Goal: Task Accomplishment & Management: Use online tool/utility

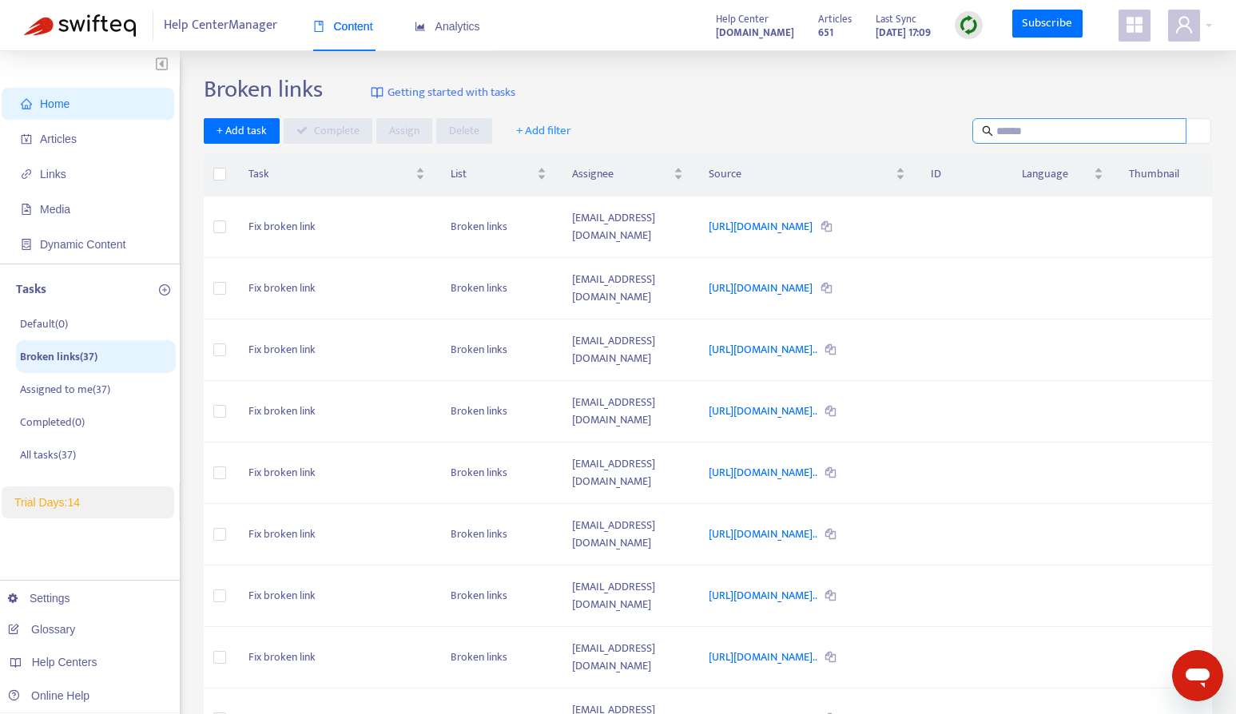
click at [1041, 124] on input "text" at bounding box center [1080, 131] width 168 height 18
paste input "**********"
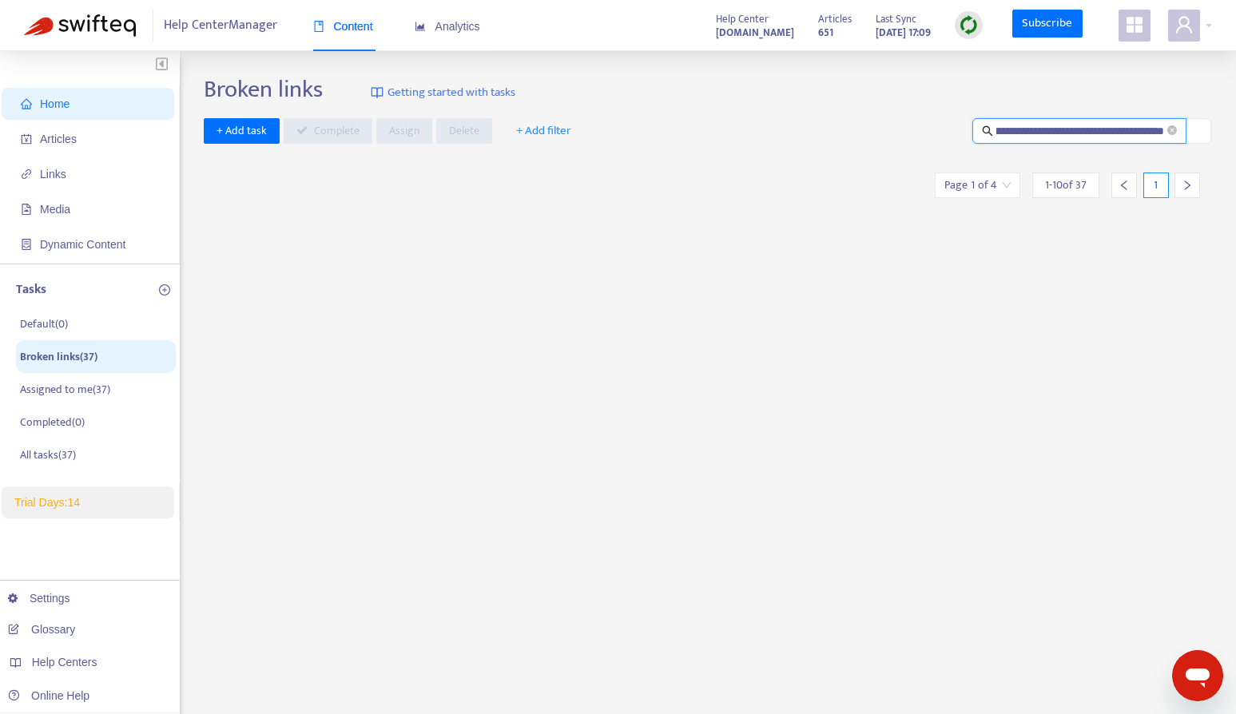
type input "**********"
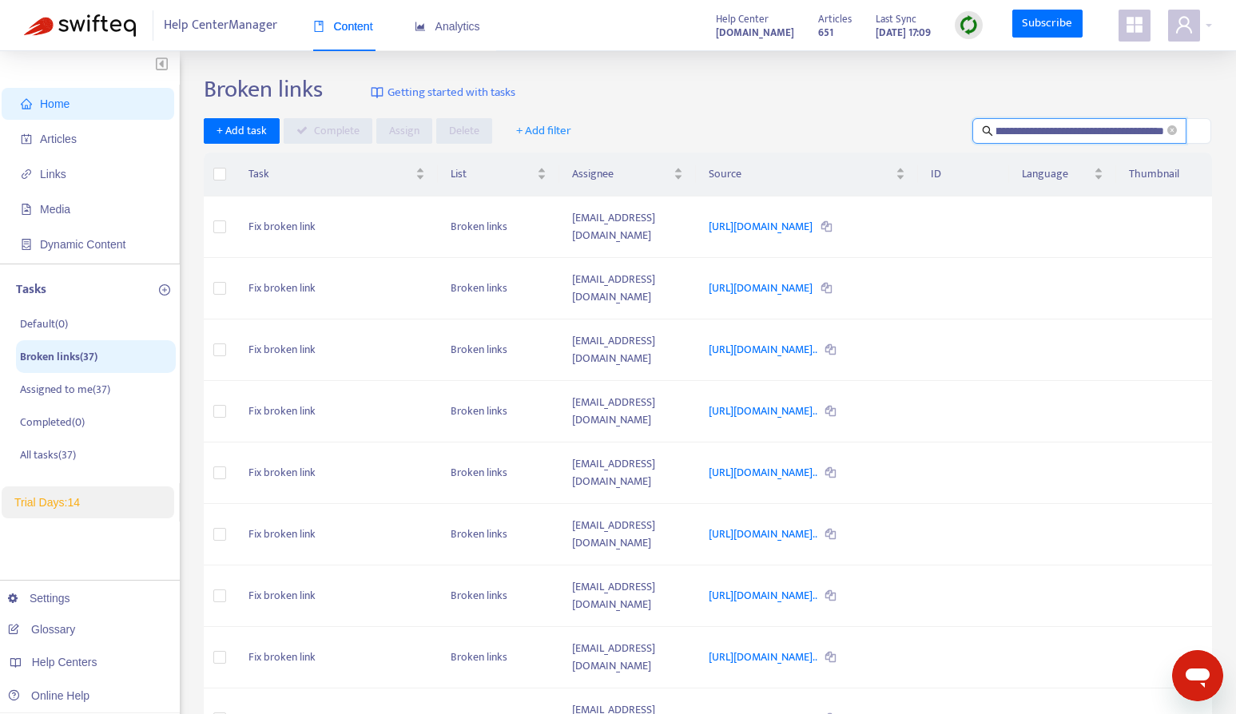
click at [157, 118] on span "Home" at bounding box center [91, 104] width 141 height 32
click at [93, 148] on span "Articles" at bounding box center [91, 139] width 141 height 32
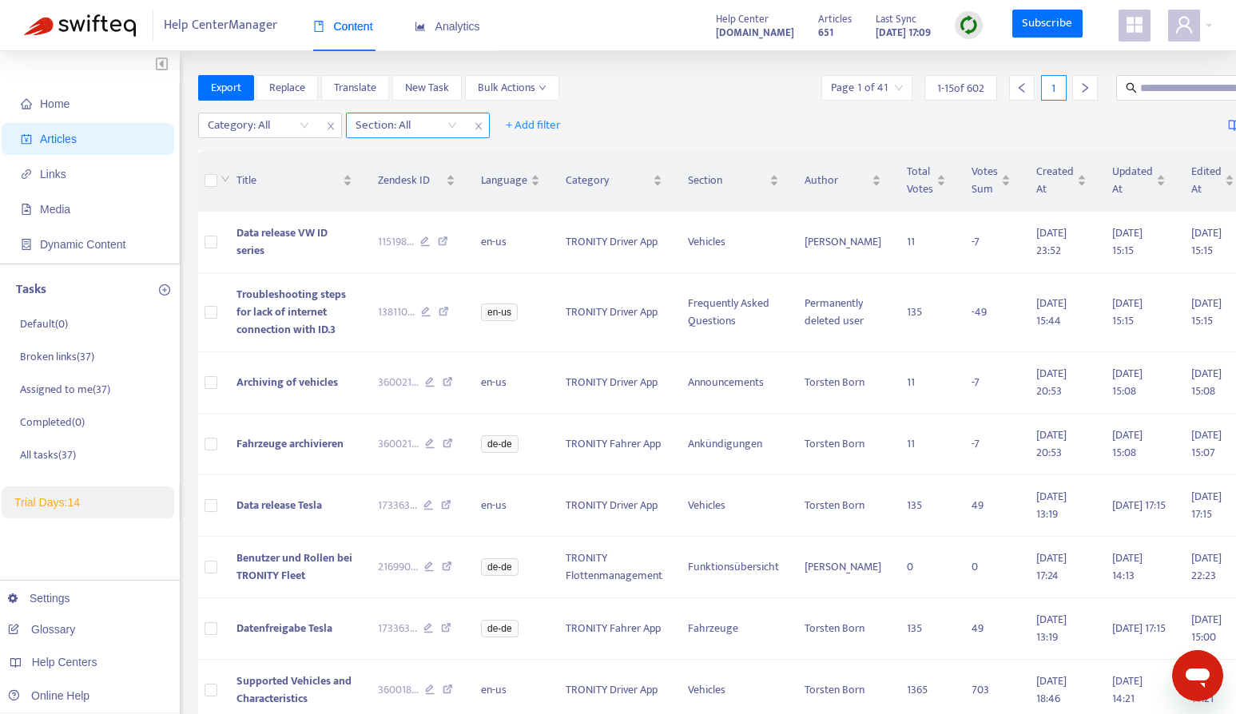
click at [478, 125] on icon "close" at bounding box center [478, 126] width 6 height 7
click at [1167, 85] on input "text" at bounding box center [1216, 88] width 153 height 18
paste input "**********"
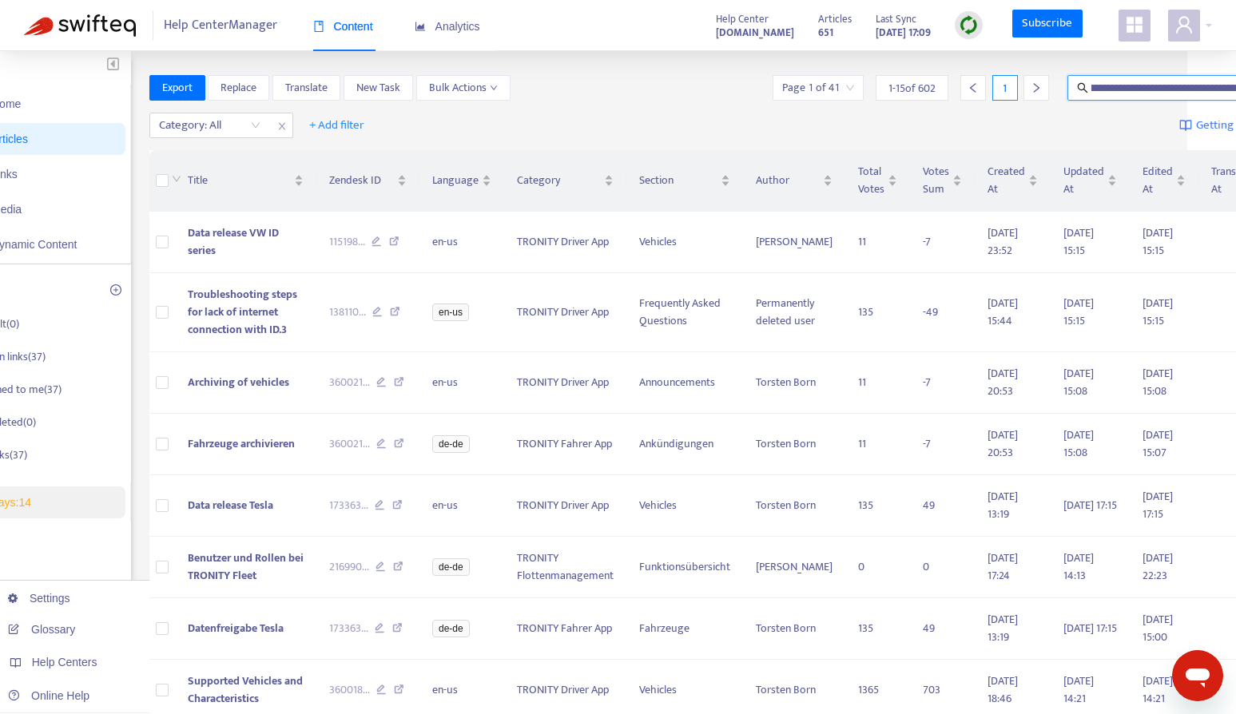
scroll to position [0, 57]
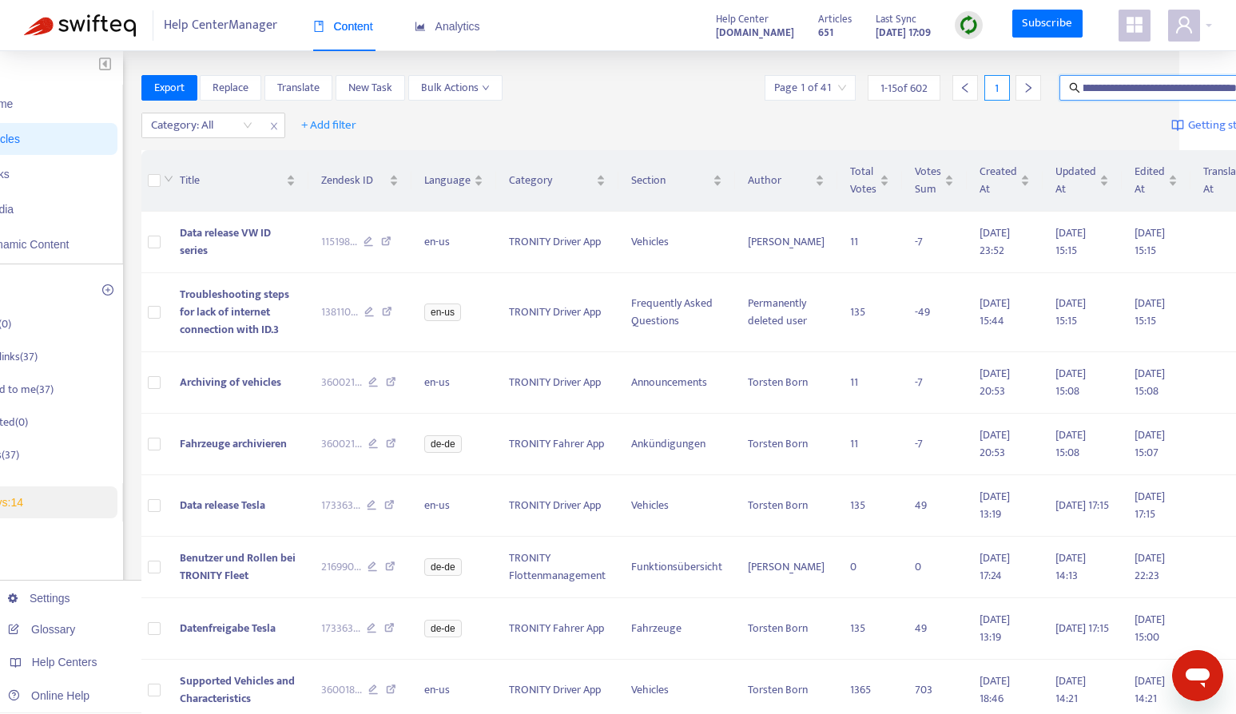
type input "**********"
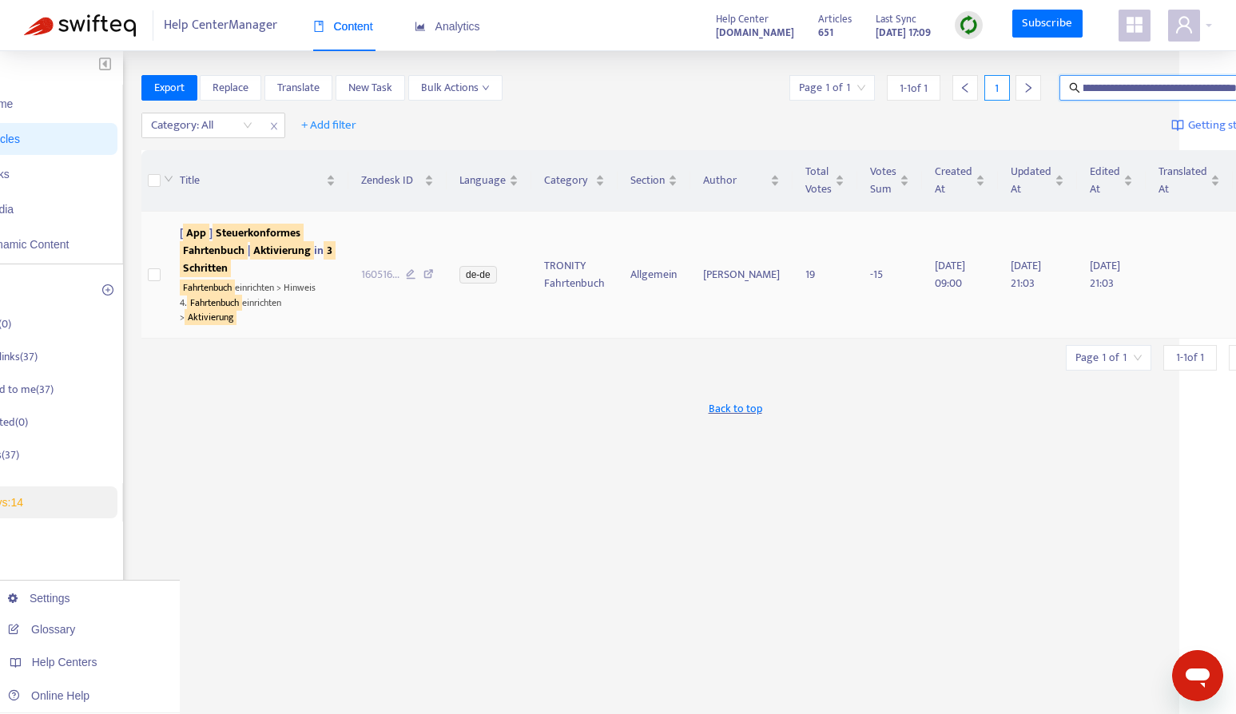
click at [229, 260] on sqkw "Fahrtenbuch" at bounding box center [214, 250] width 68 height 18
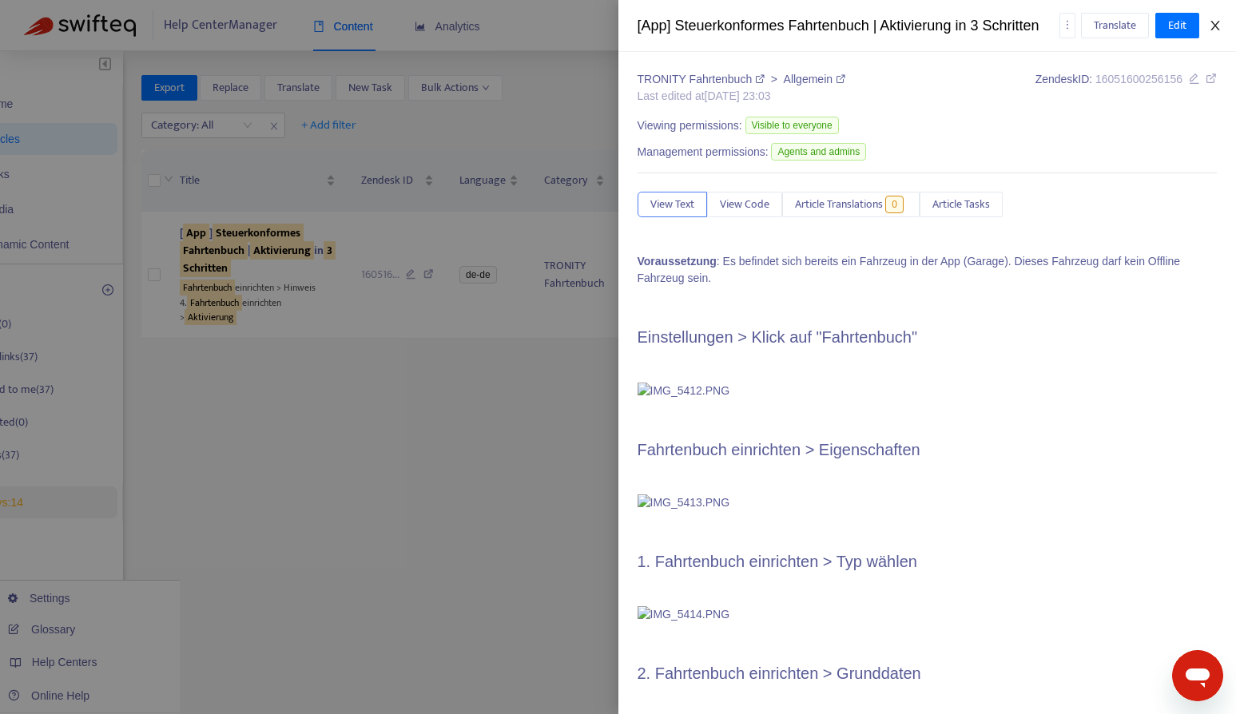
click at [1223, 26] on button "Close" at bounding box center [1215, 25] width 22 height 15
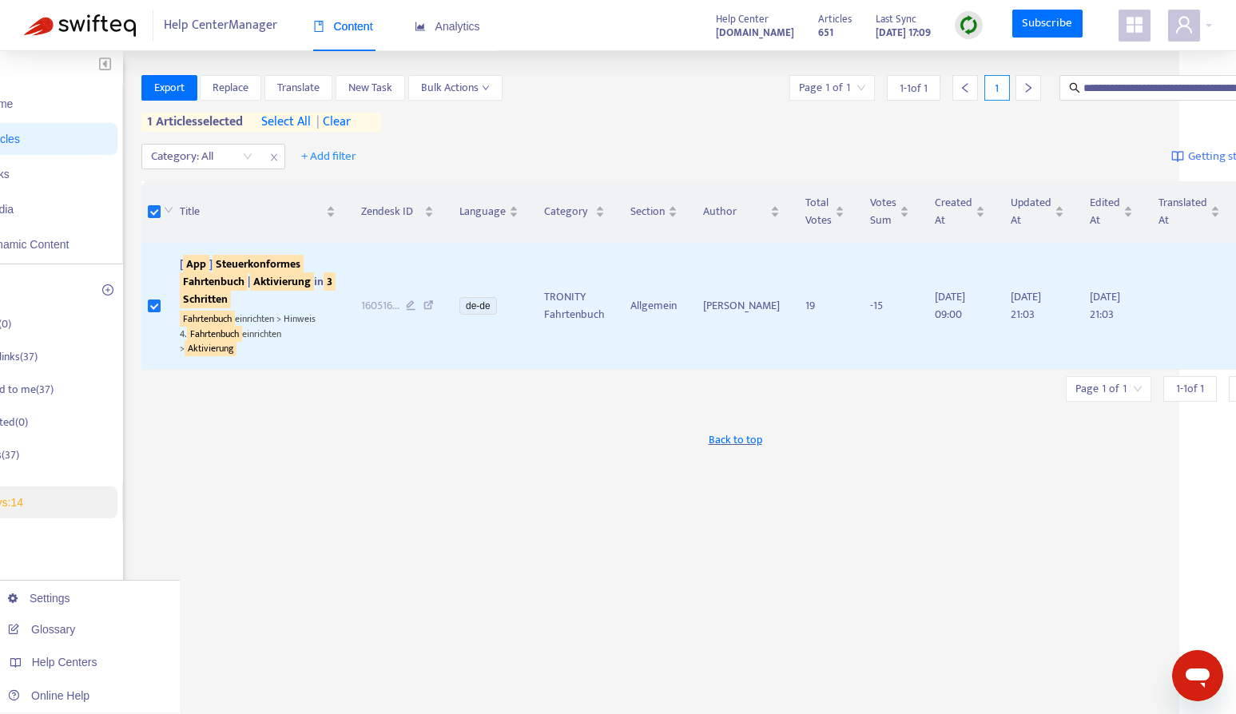
click at [487, 479] on div "**********" at bounding box center [735, 542] width 1188 height 935
click at [453, 85] on span "Bulk Actions" at bounding box center [455, 88] width 69 height 18
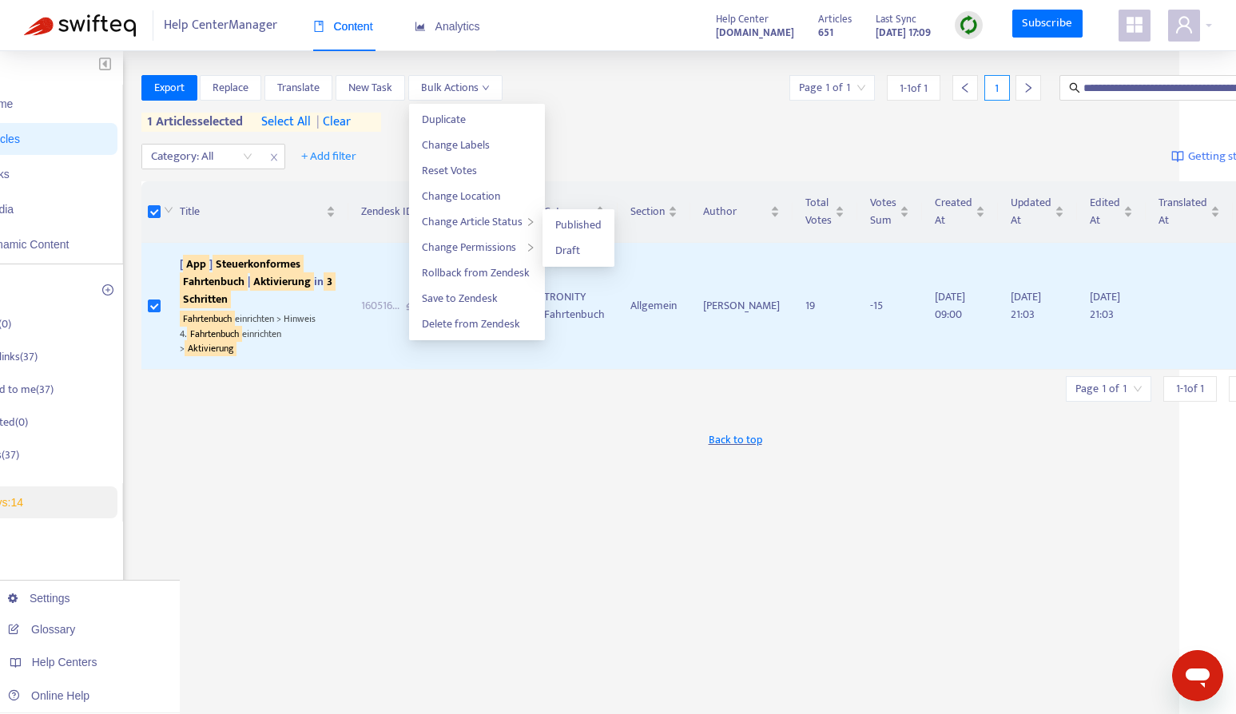
click at [698, 157] on div "Category: All + Add filter Getting started with Articles" at bounding box center [735, 157] width 1188 height 38
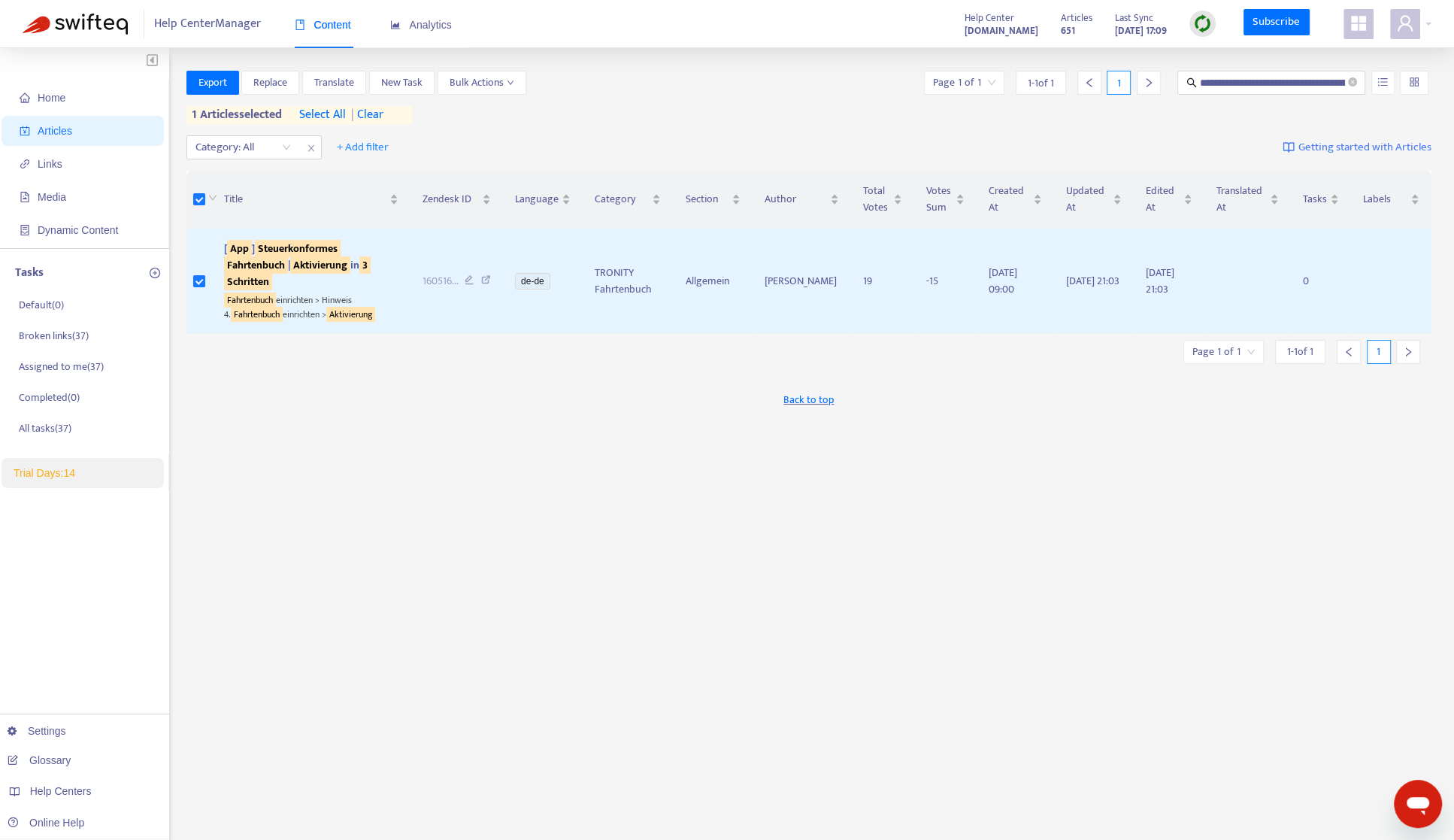
click at [99, 140] on span "Articles" at bounding box center [86, 131] width 133 height 30
click at [273, 152] on div at bounding box center [235, 147] width 91 height 18
click at [300, 194] on div "TRONITY Fahrtenbuch" at bounding box center [329, 201] width 262 height 17
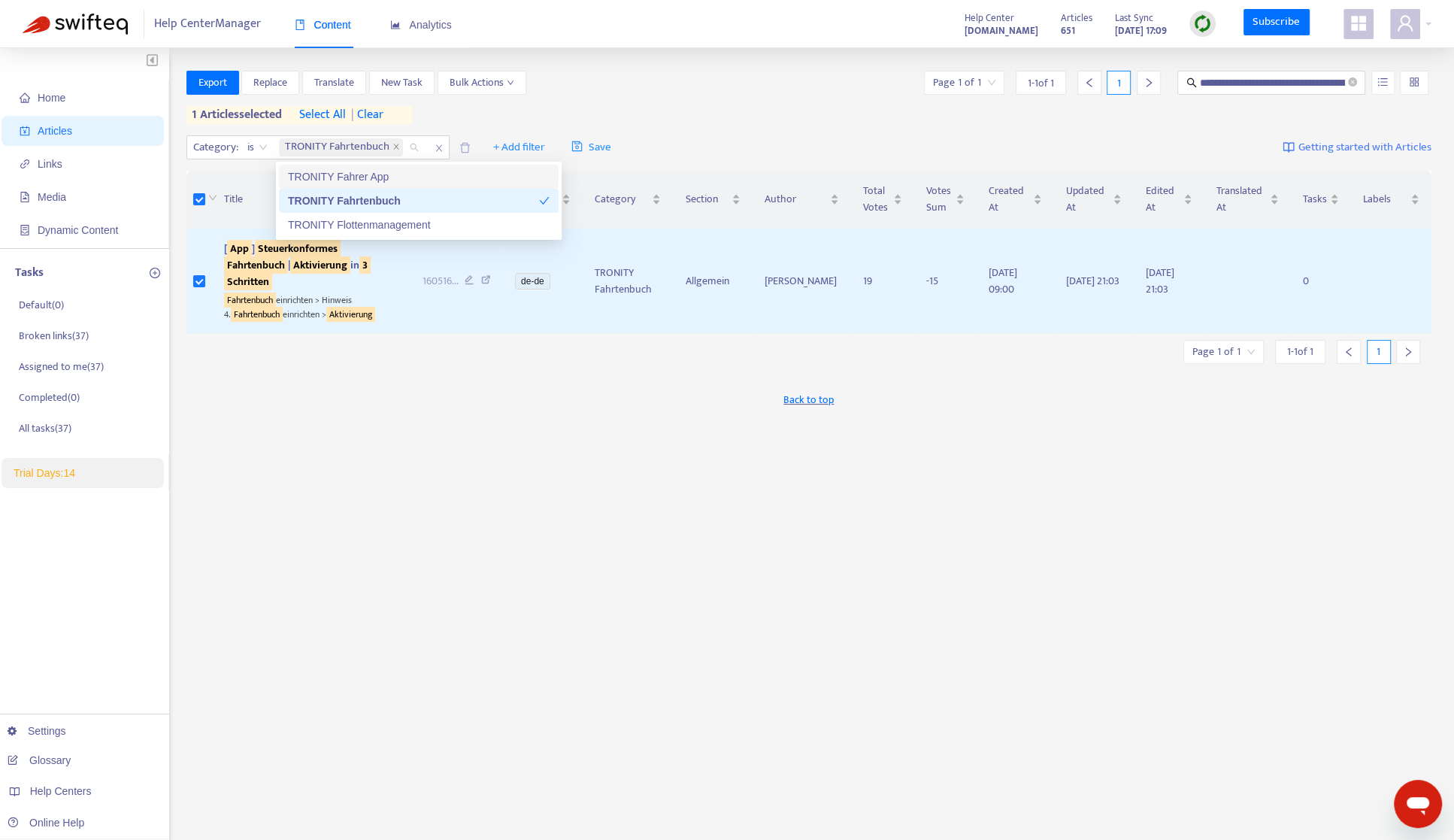
click at [647, 147] on div "Category : is TRONITY Fahrtenbuch + Add filter Save Getting started with Articl…" at bounding box center [809, 148] width 1246 height 36
click at [214, 194] on icon "down" at bounding box center [213, 198] width 9 height 9
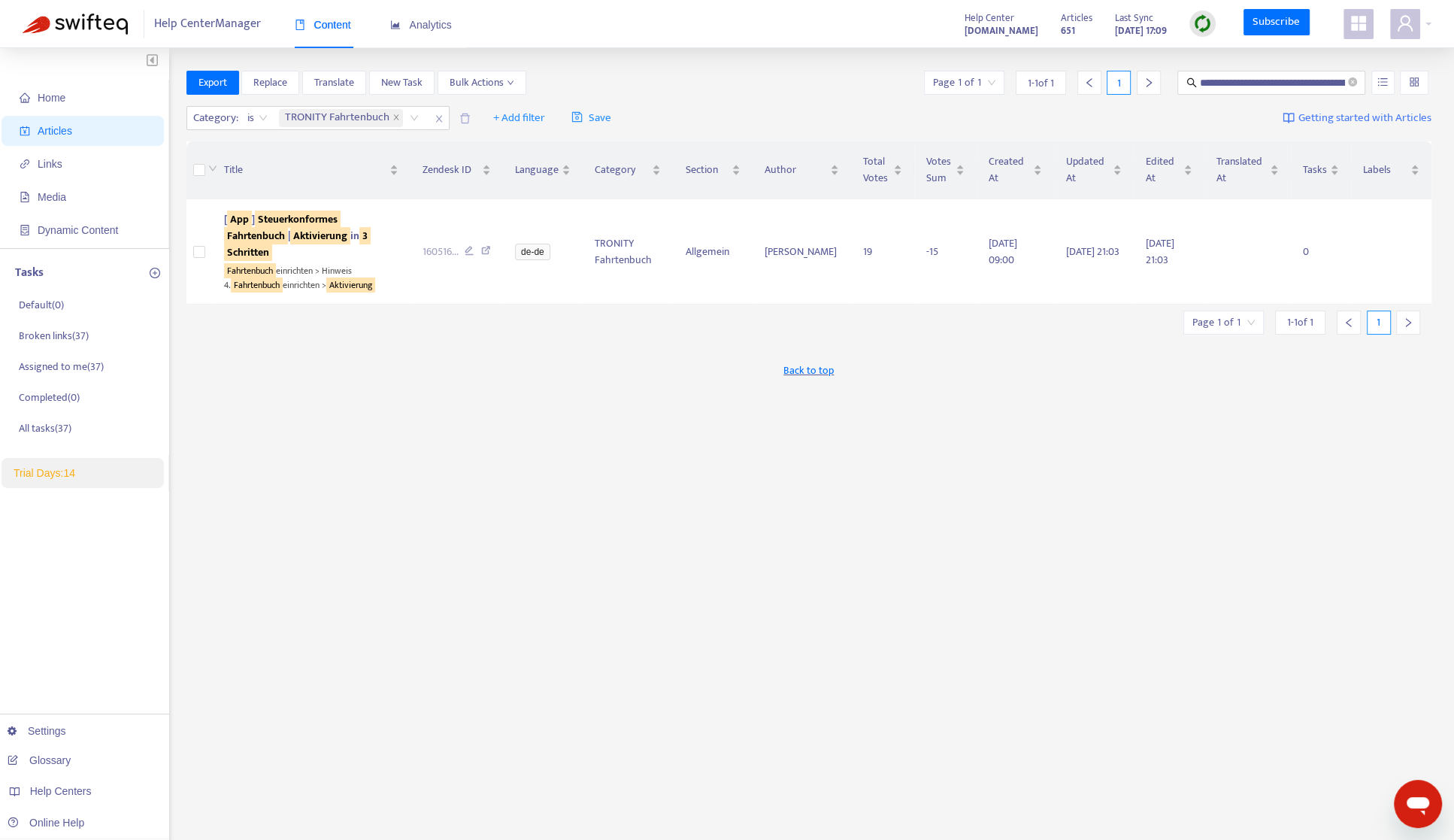
click at [507, 465] on div "**********" at bounding box center [809, 510] width 1246 height 880
click at [35, 103] on span "Home" at bounding box center [86, 98] width 133 height 30
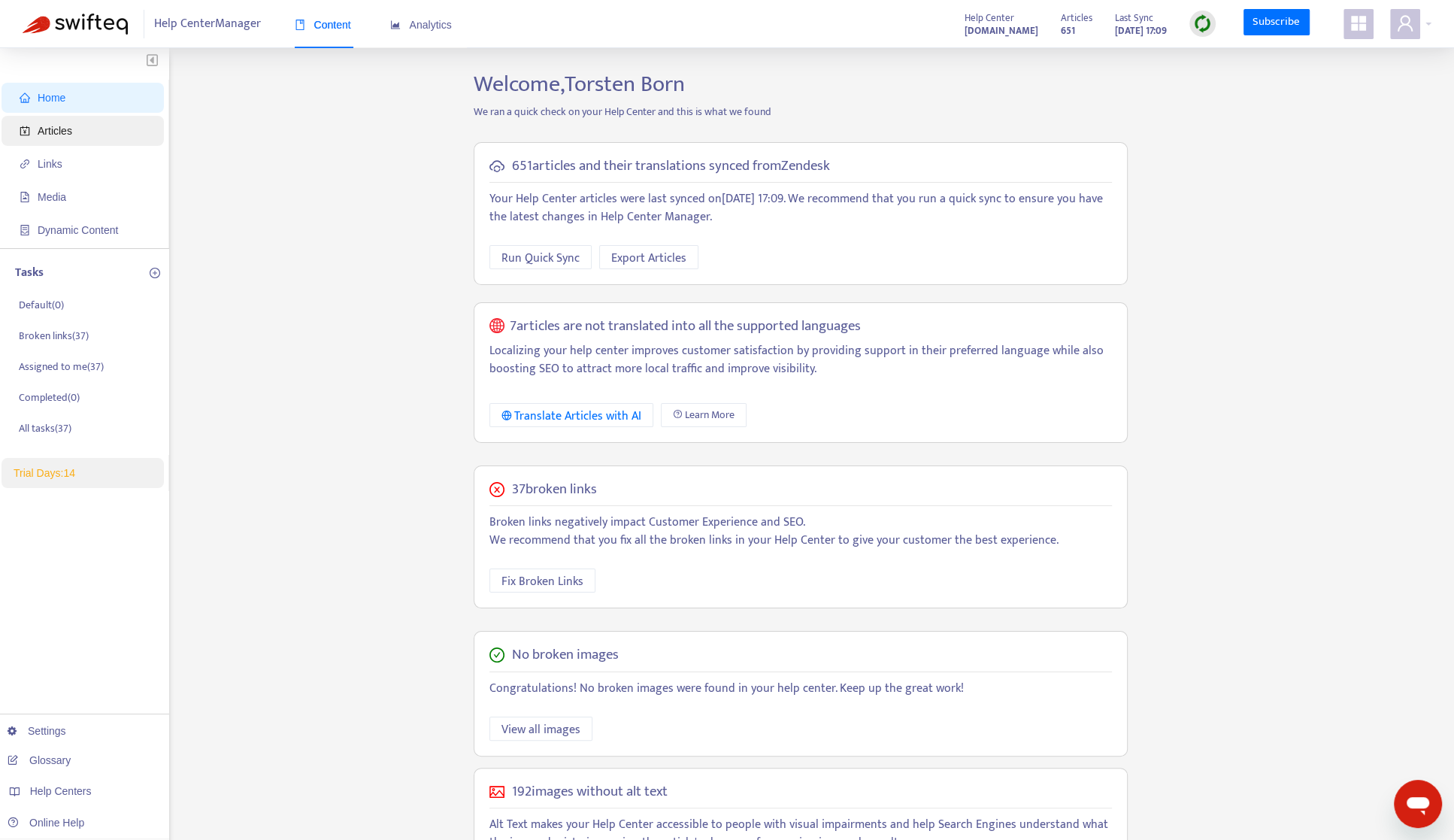
click at [42, 125] on span "Articles" at bounding box center [55, 131] width 35 height 12
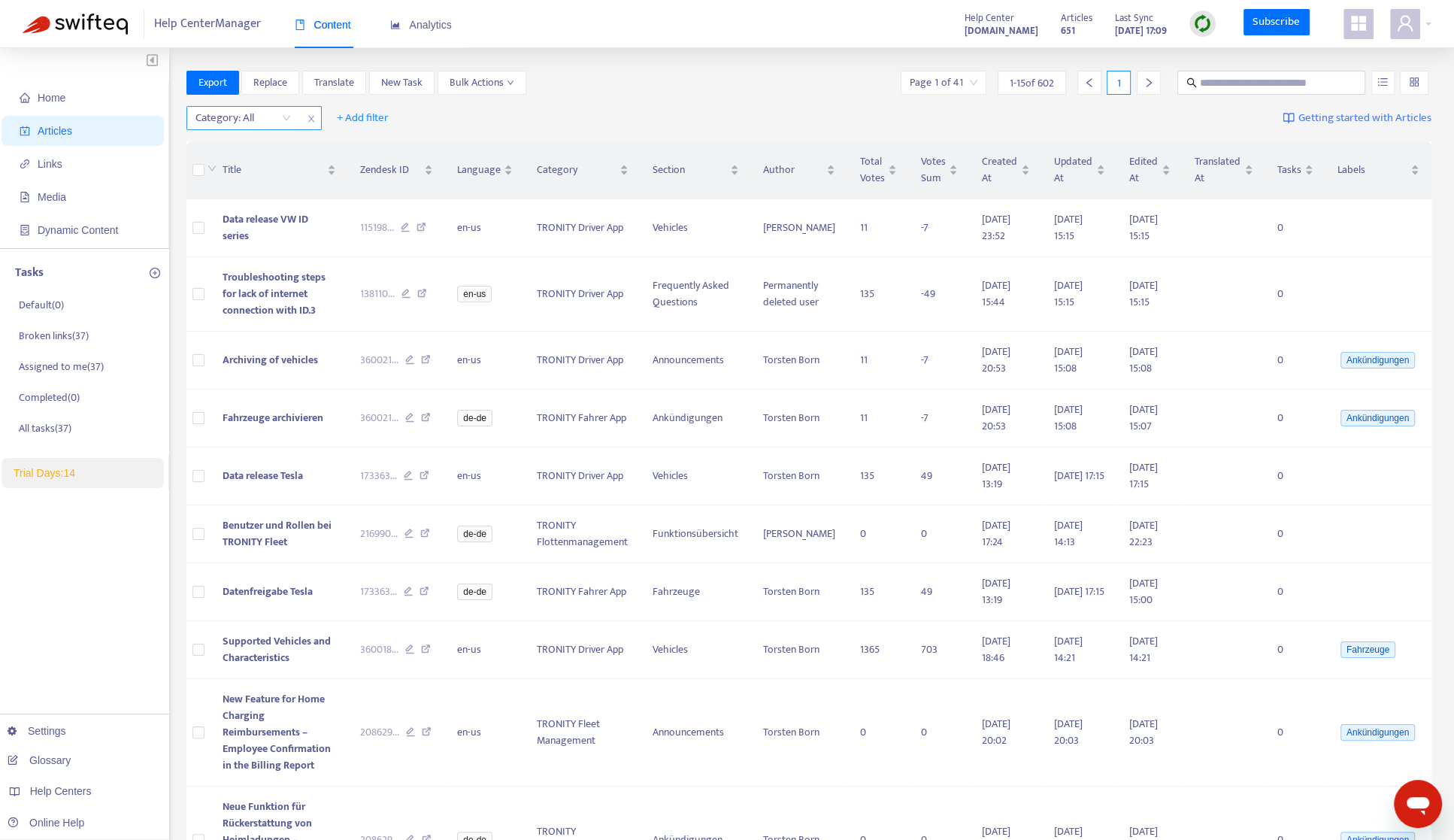
click at [291, 121] on div "Category: All" at bounding box center [243, 118] width 112 height 23
click at [290, 163] on div "TRONITY Fahrtenbuch" at bounding box center [329, 171] width 262 height 17
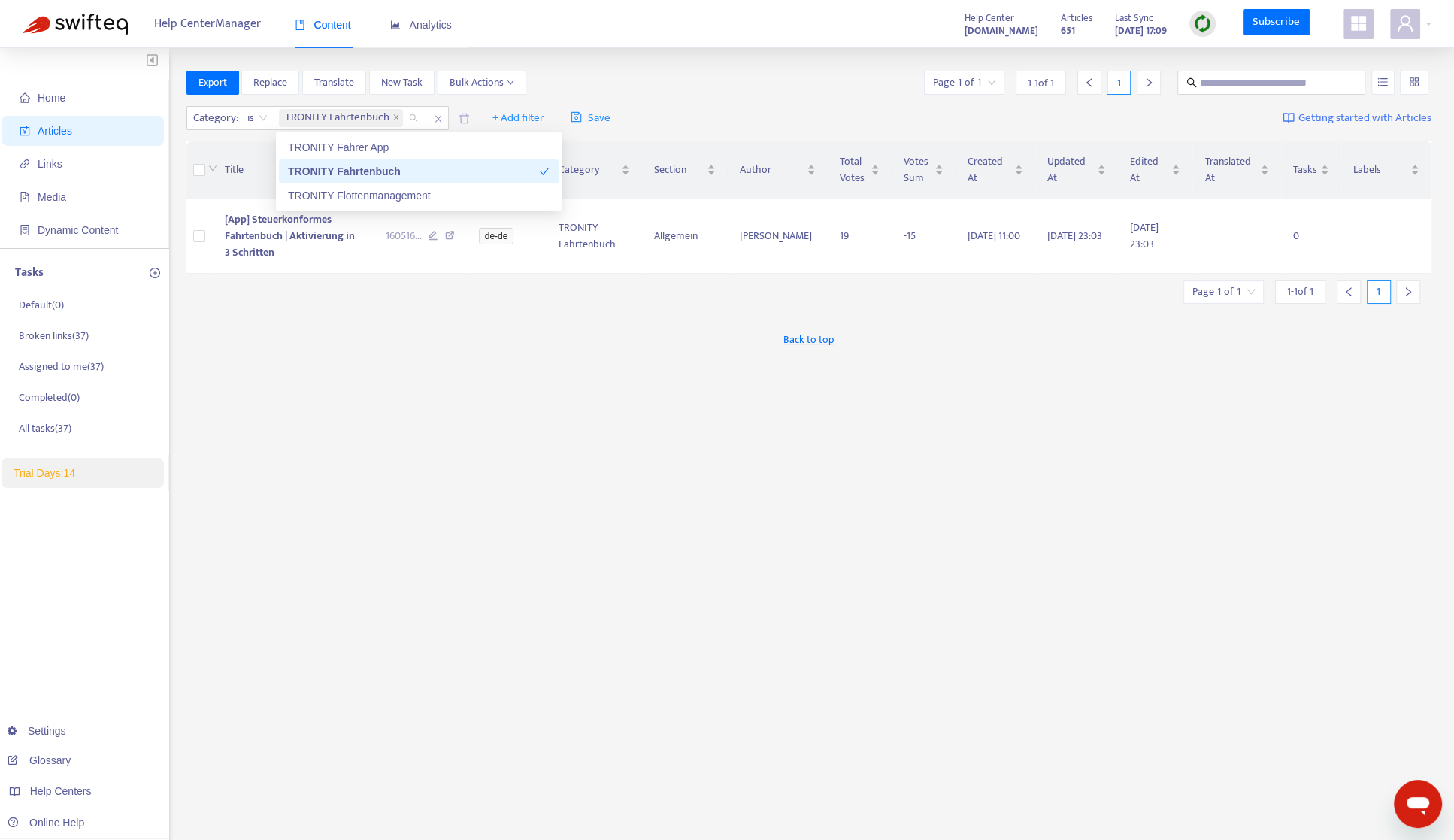
click at [500, 398] on div "Export Replace Translate New Task Bulk Actions Page 1 of 1 1 - 1 of 1 1 Categor…" at bounding box center [809, 510] width 1246 height 880
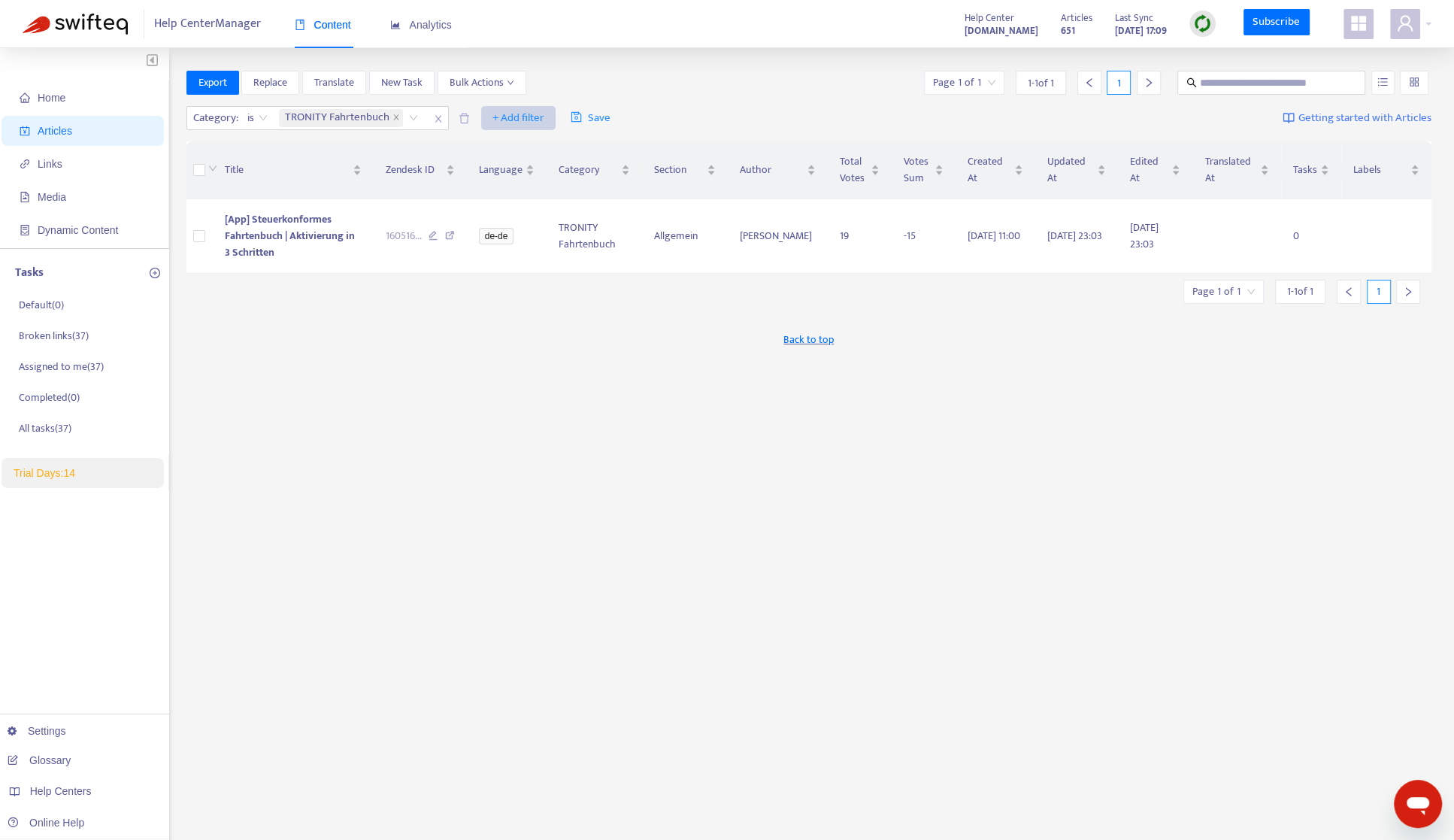
click at [534, 119] on span "+ Add filter" at bounding box center [518, 118] width 52 height 18
click at [821, 515] on div "Export Replace Translate New Task Bulk Actions Page 1 of 1 1 - 1 of 1 1 Categor…" at bounding box center [809, 510] width 1246 height 880
click at [190, 237] on td at bounding box center [200, 236] width 26 height 74
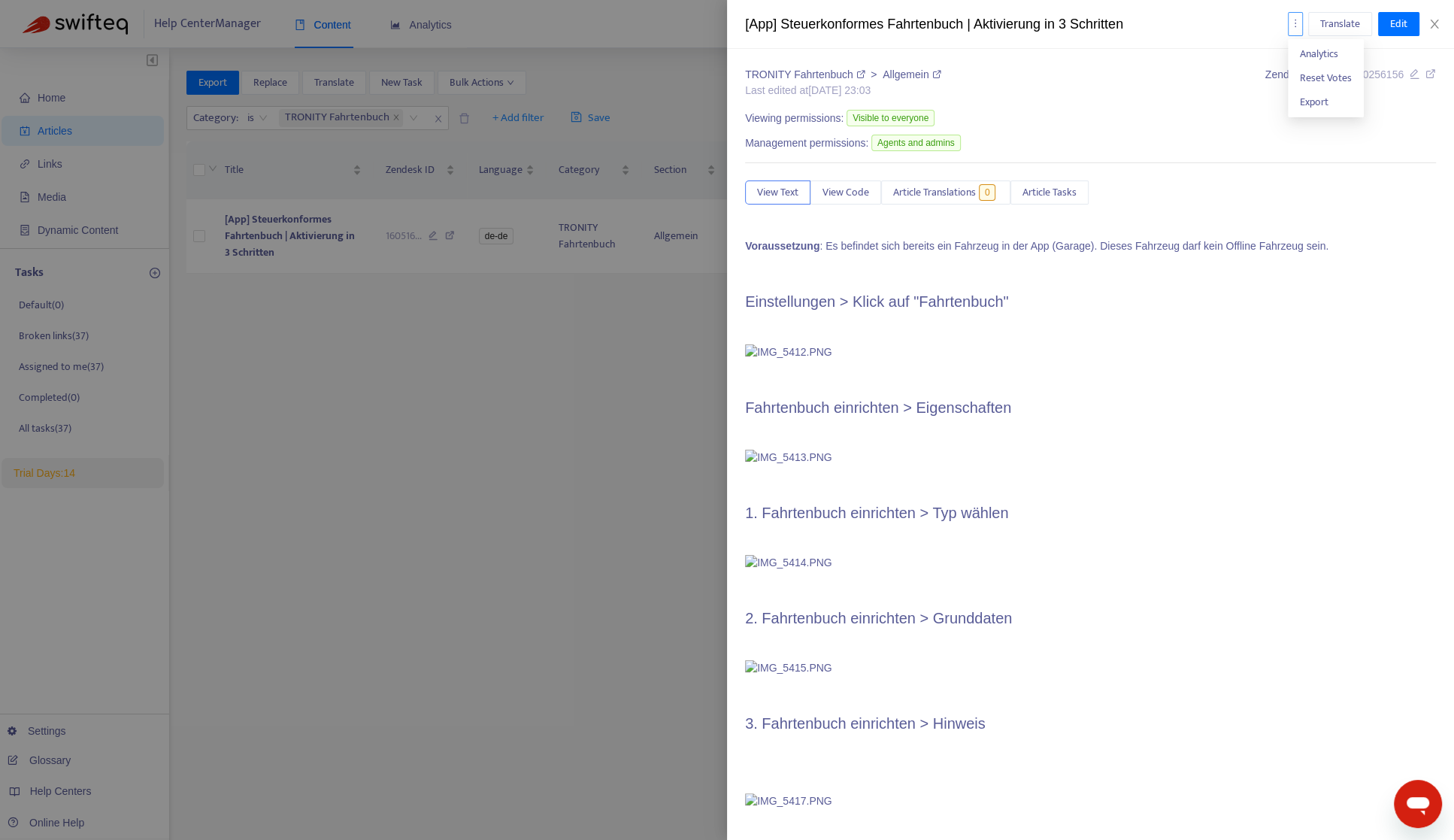
click at [1162, 22] on icon "more" at bounding box center [1295, 23] width 10 height 10
click at [1162, 22] on icon "close" at bounding box center [1434, 24] width 8 height 9
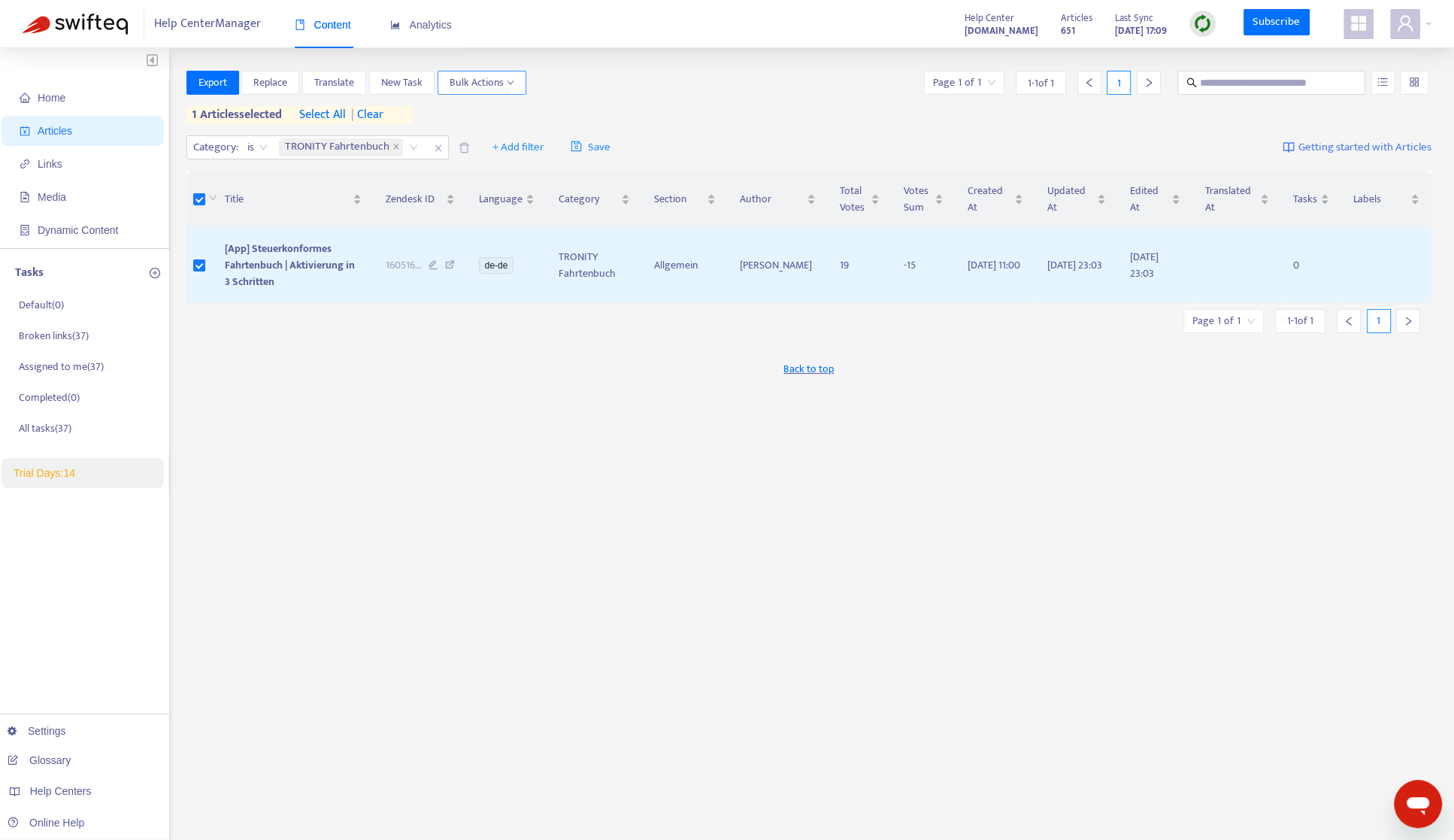
click at [512, 77] on span "Bulk Actions" at bounding box center [482, 83] width 65 height 17
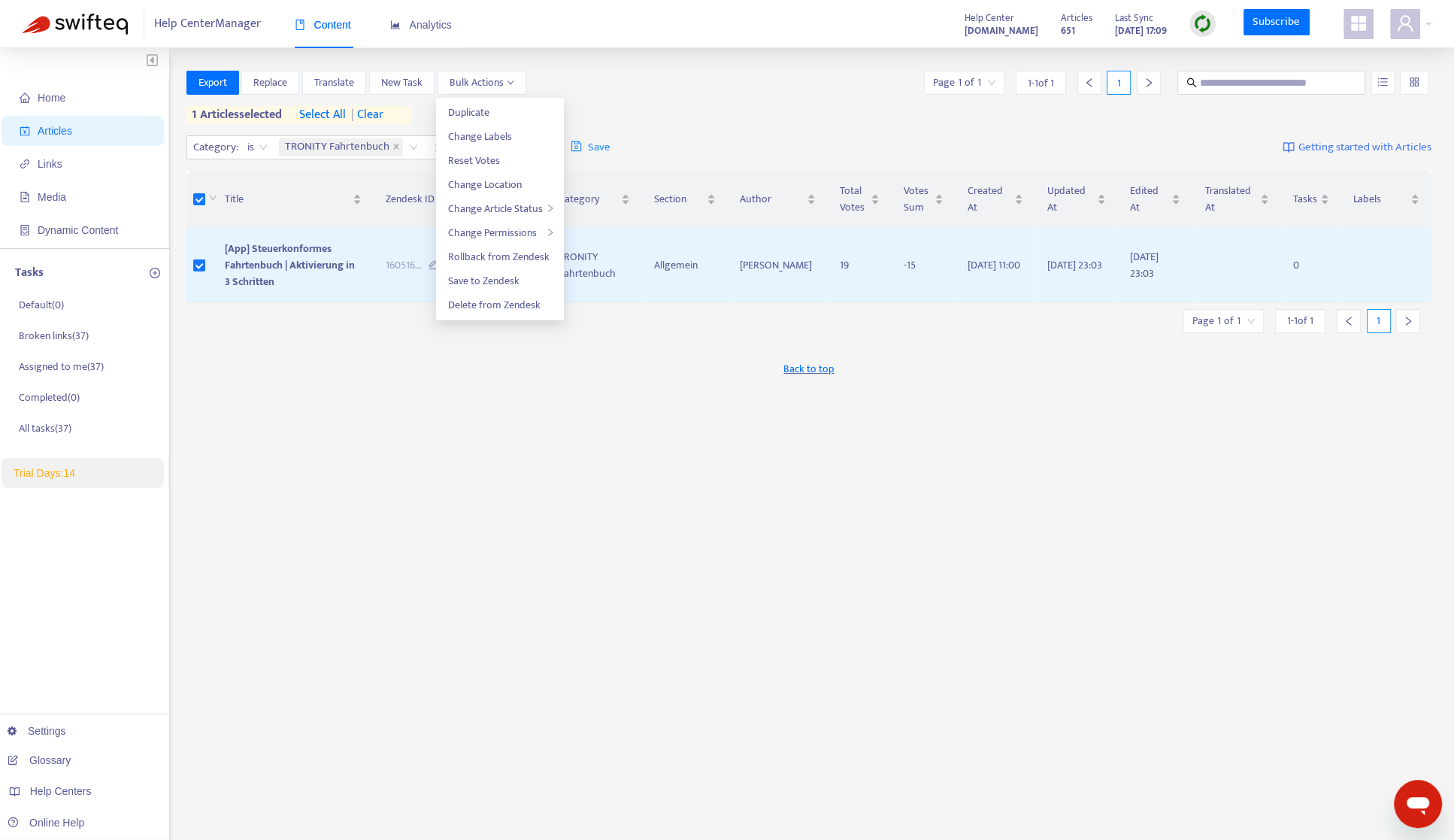
click at [658, 350] on div "Back to top" at bounding box center [809, 369] width 1246 height 38
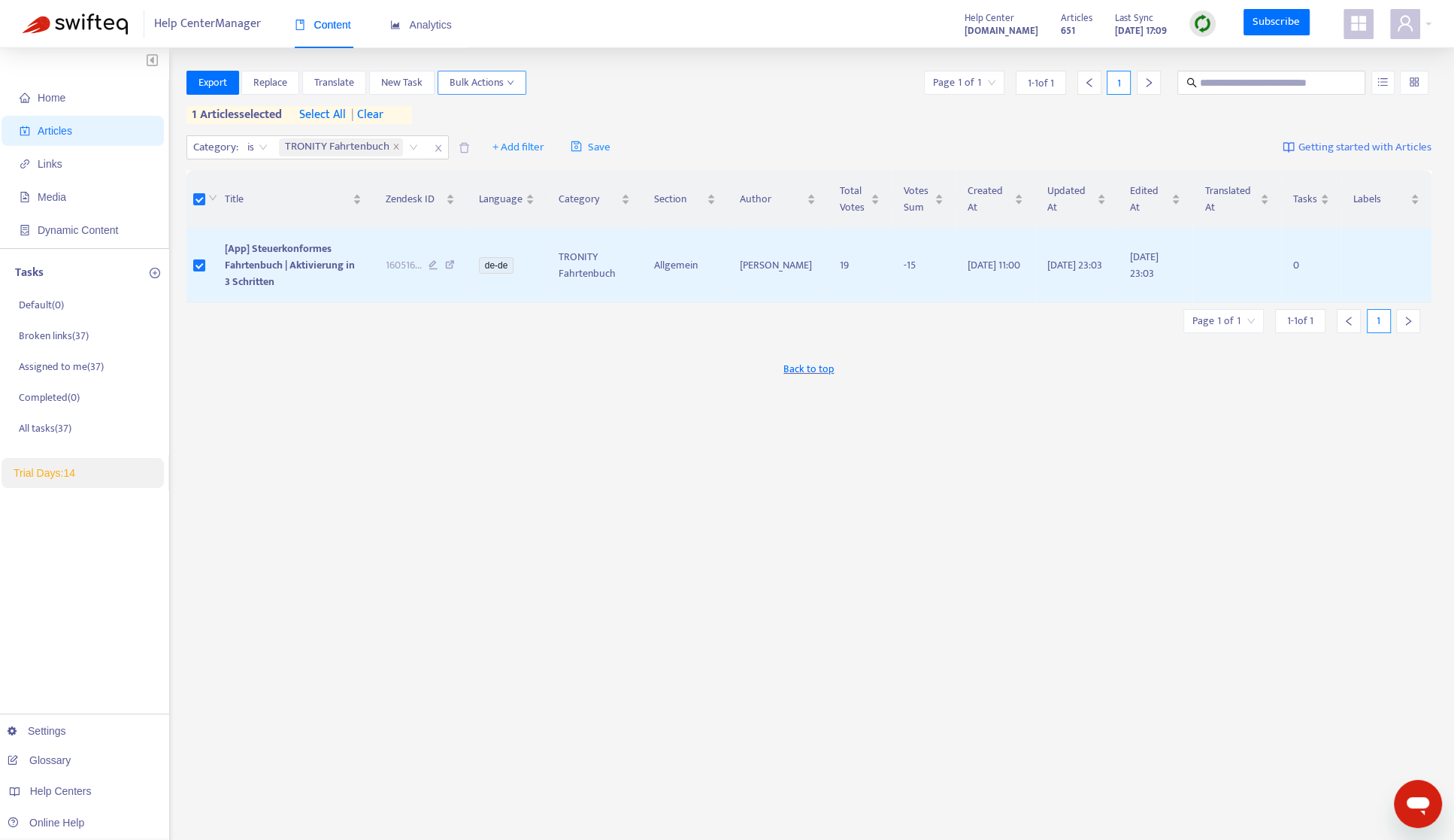
click at [466, 84] on span "Bulk Actions" at bounding box center [482, 83] width 65 height 17
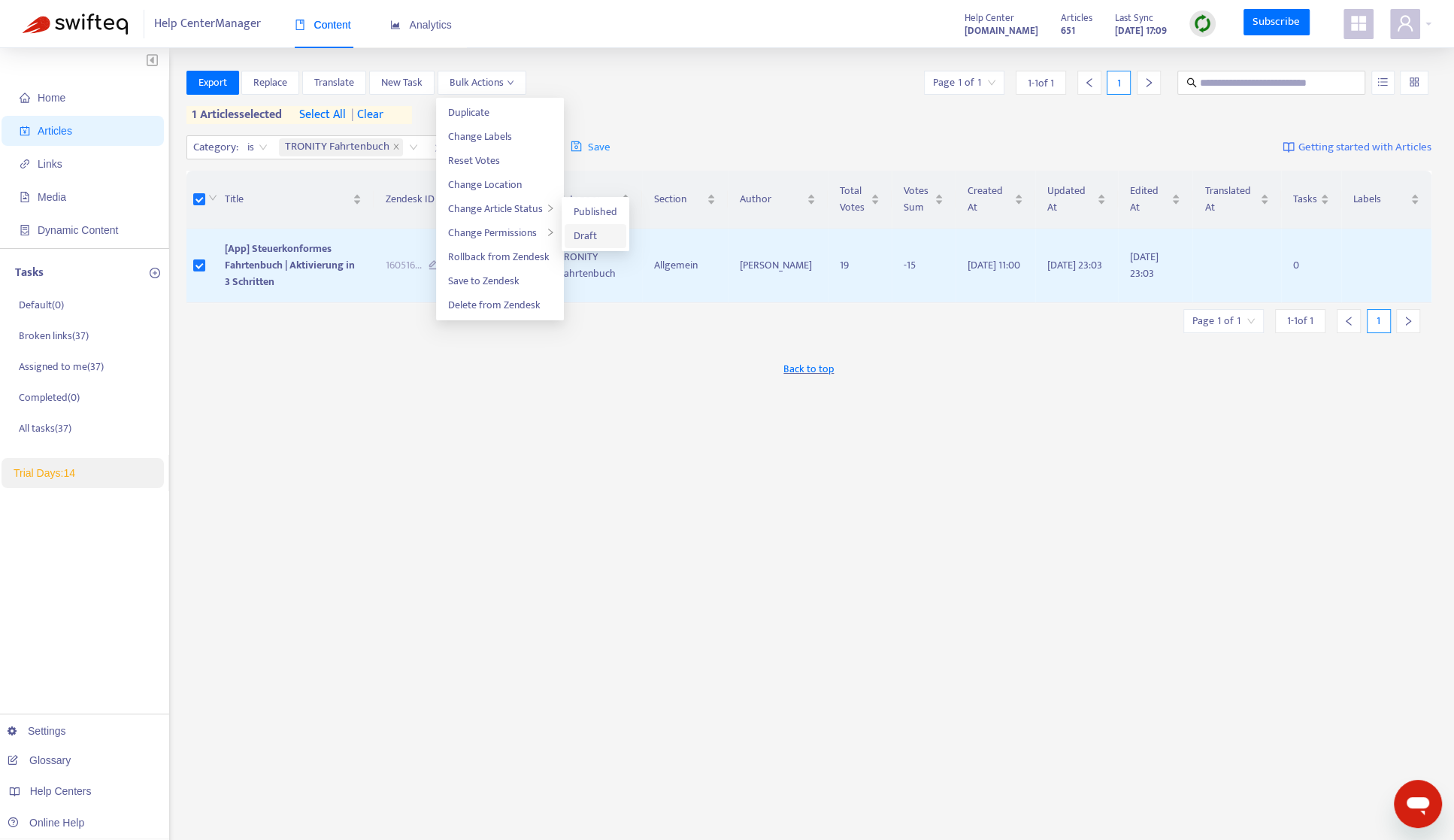
click at [601, 233] on span "Draft" at bounding box center [596, 236] width 43 height 17
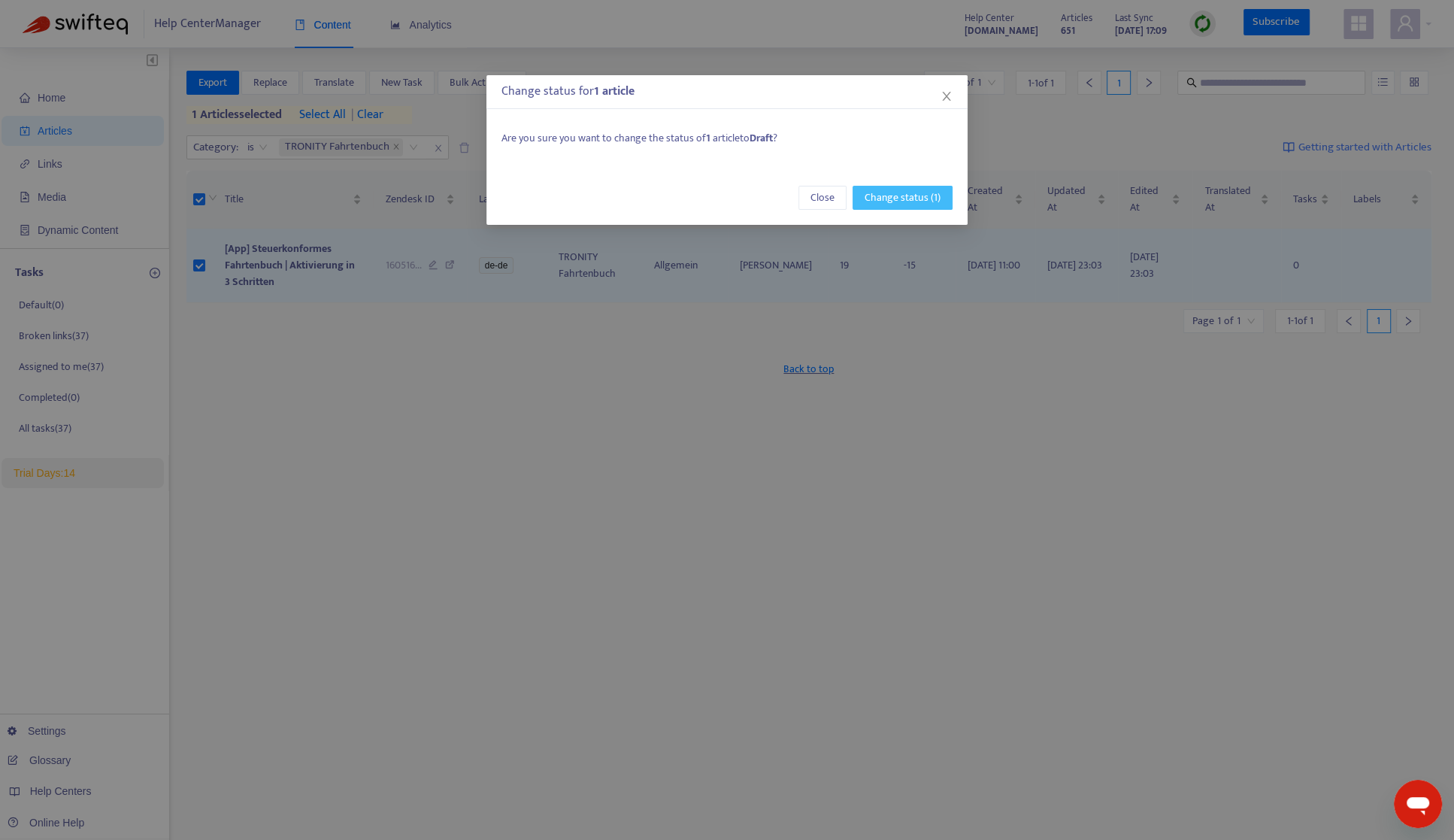
click at [859, 193] on button "Change status (1)" at bounding box center [903, 198] width 100 height 24
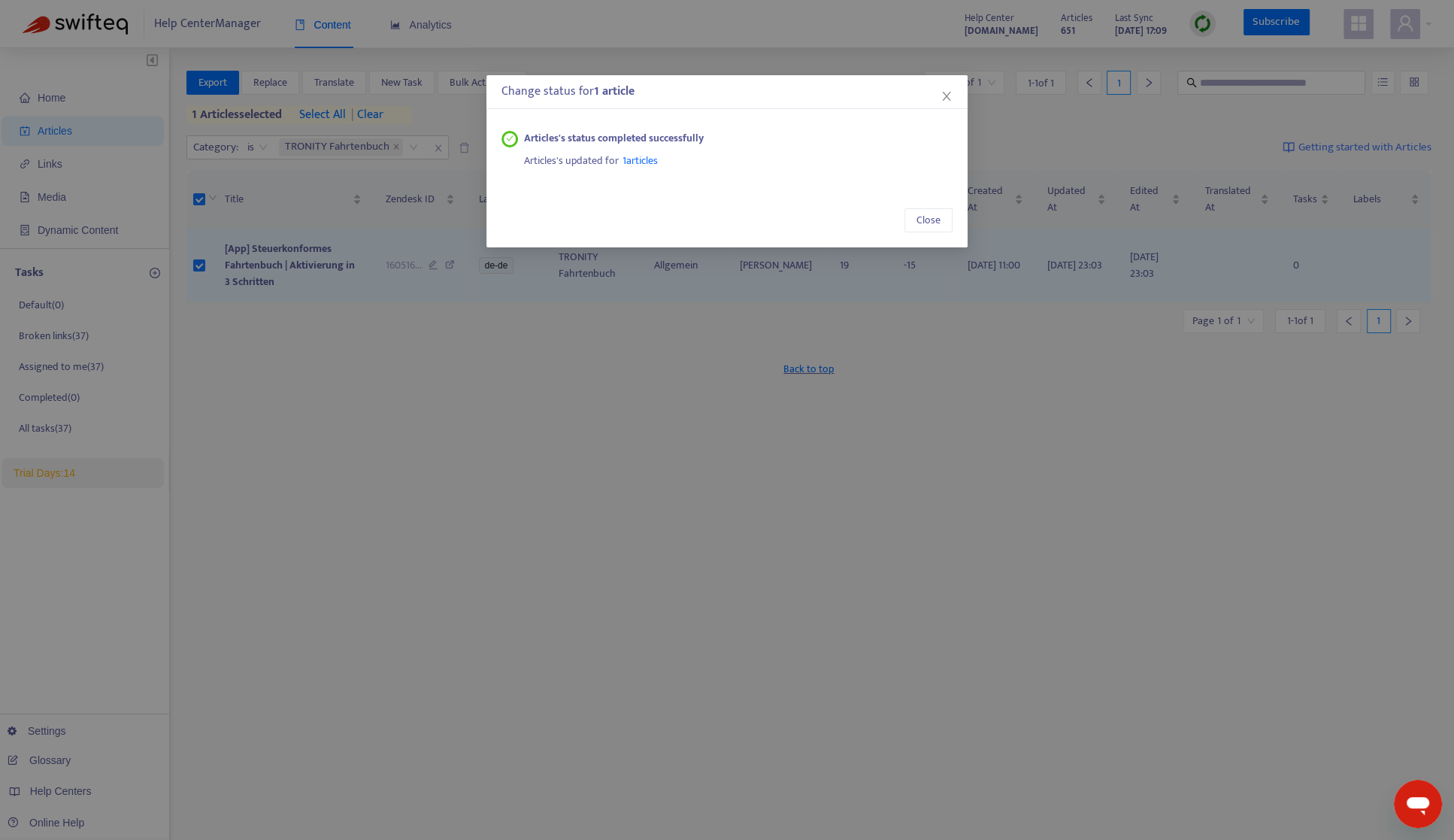
click at [70, 101] on div "Change status for 1 article Articles's status completed successfully Articles's…" at bounding box center [727, 420] width 1454 height 840
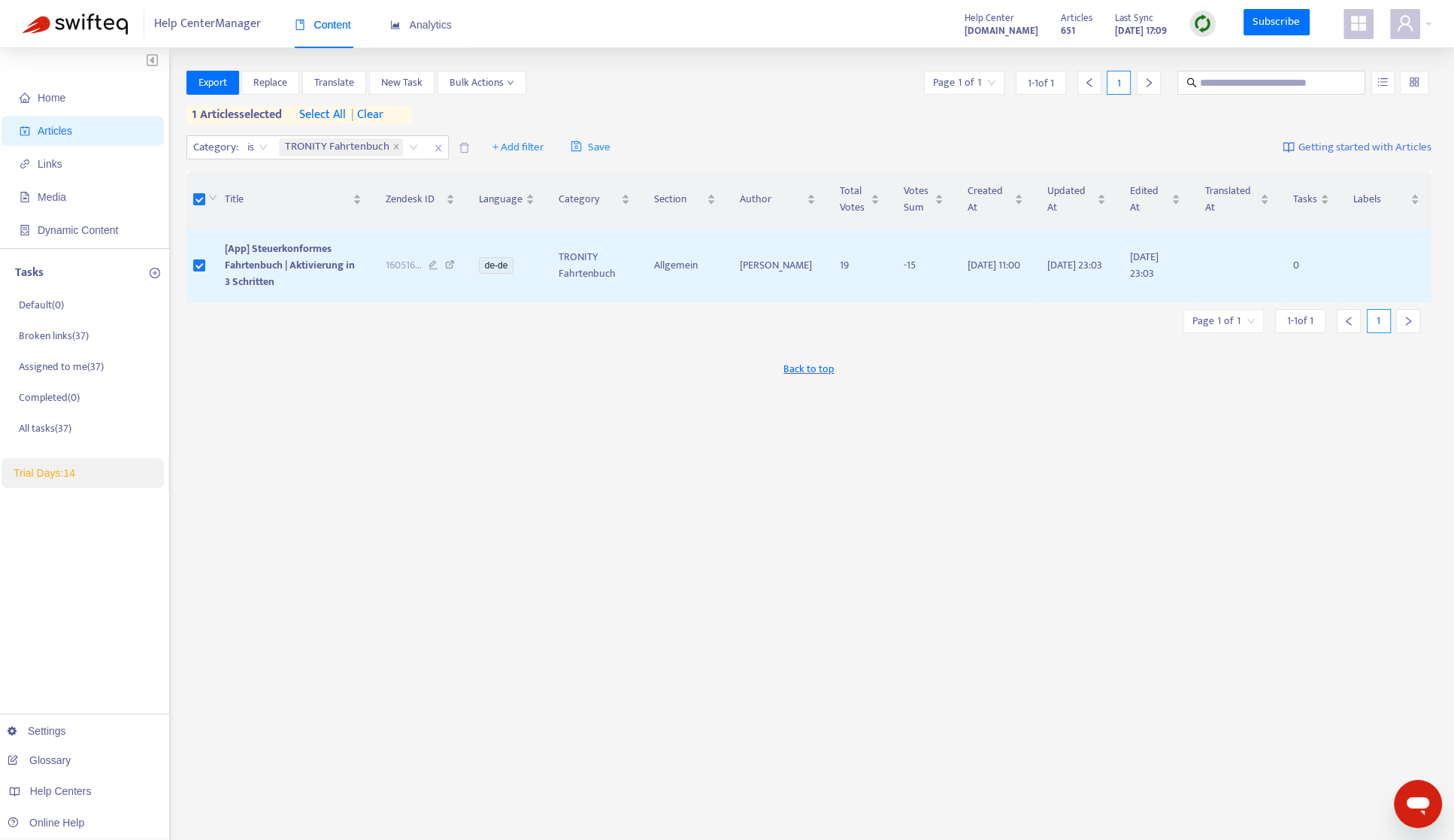
click at [70, 101] on span "Home" at bounding box center [86, 98] width 133 height 30
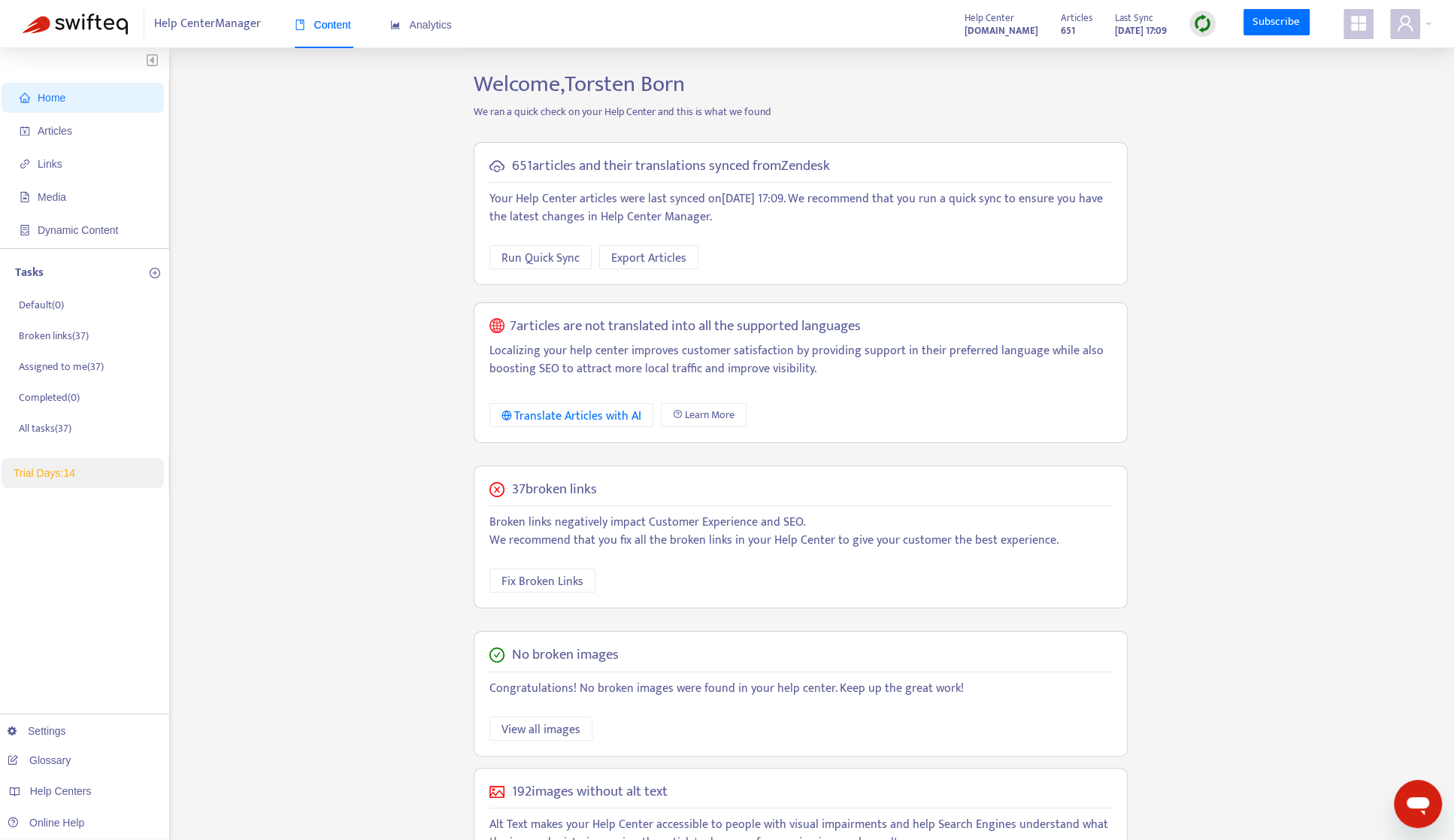
click at [70, 101] on span "Home" at bounding box center [86, 98] width 133 height 30
click at [63, 143] on span "Articles" at bounding box center [86, 131] width 133 height 30
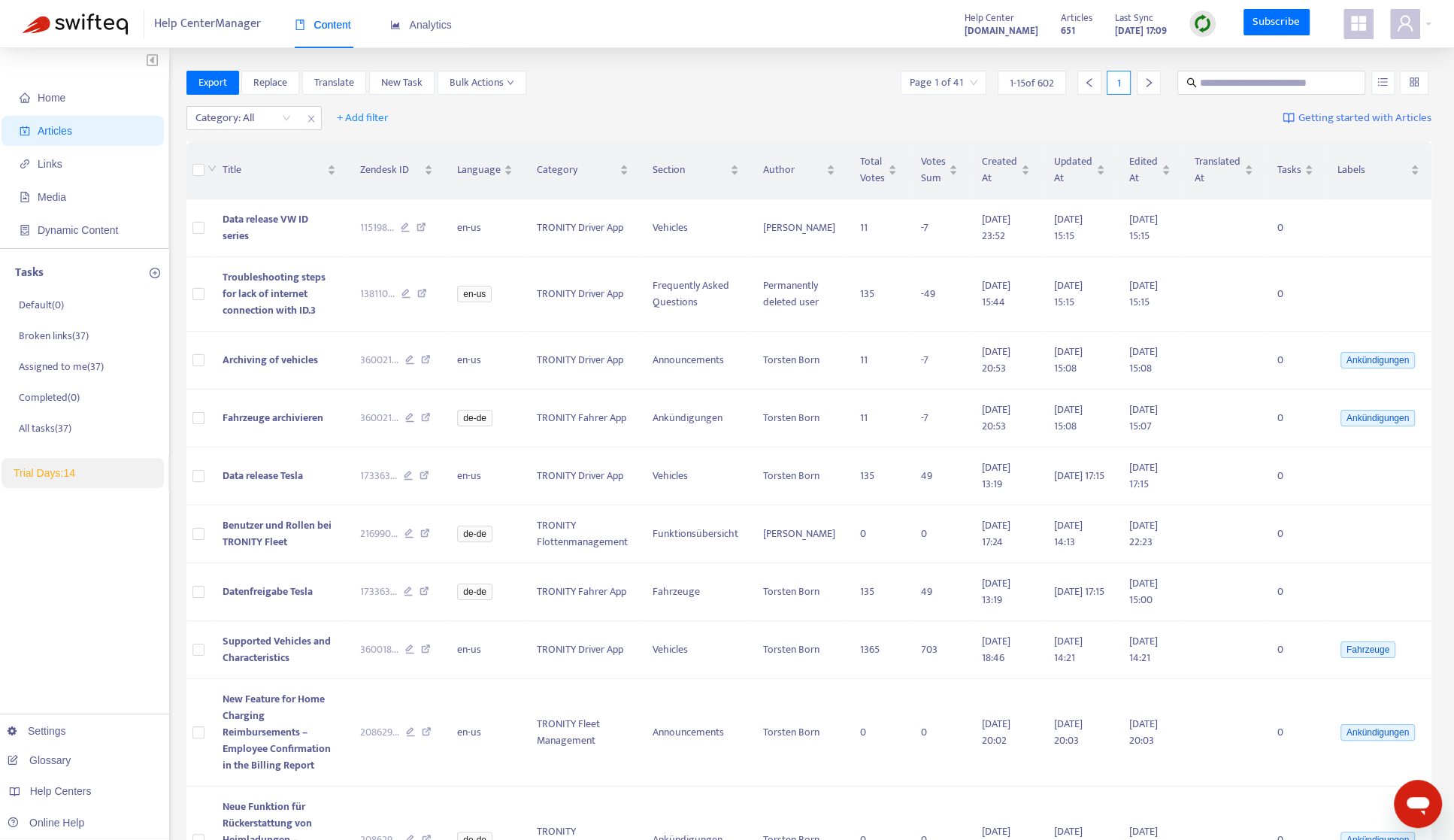
click at [1162, 28] on img at bounding box center [1203, 24] width 19 height 19
click at [1162, 56] on link "Quick Sync" at bounding box center [1236, 55] width 64 height 17
click at [92, 133] on span "Articles" at bounding box center [86, 131] width 133 height 30
click at [311, 118] on icon "close" at bounding box center [311, 119] width 6 height 7
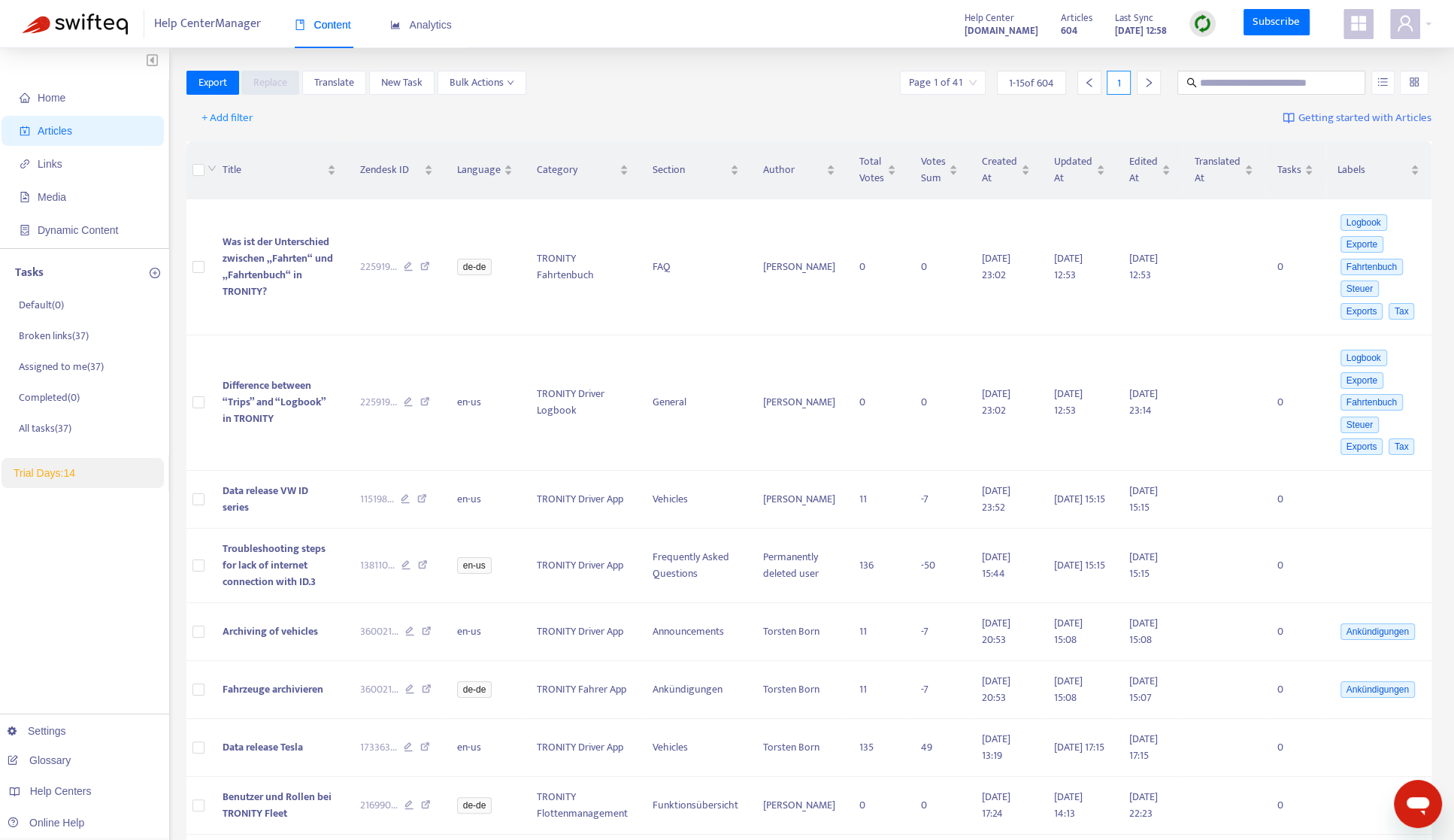
click at [232, 102] on div "+ Add filter Getting started with Articles" at bounding box center [809, 119] width 1246 height 36
click at [220, 121] on span "+ Add filter" at bounding box center [227, 118] width 52 height 18
click at [248, 321] on span "Draft" at bounding box center [249, 317] width 94 height 17
click at [581, 110] on div "Draft: All + Add filter Getting started with Articles" at bounding box center [809, 119] width 1246 height 36
click at [312, 115] on icon "close" at bounding box center [312, 119] width 9 height 9
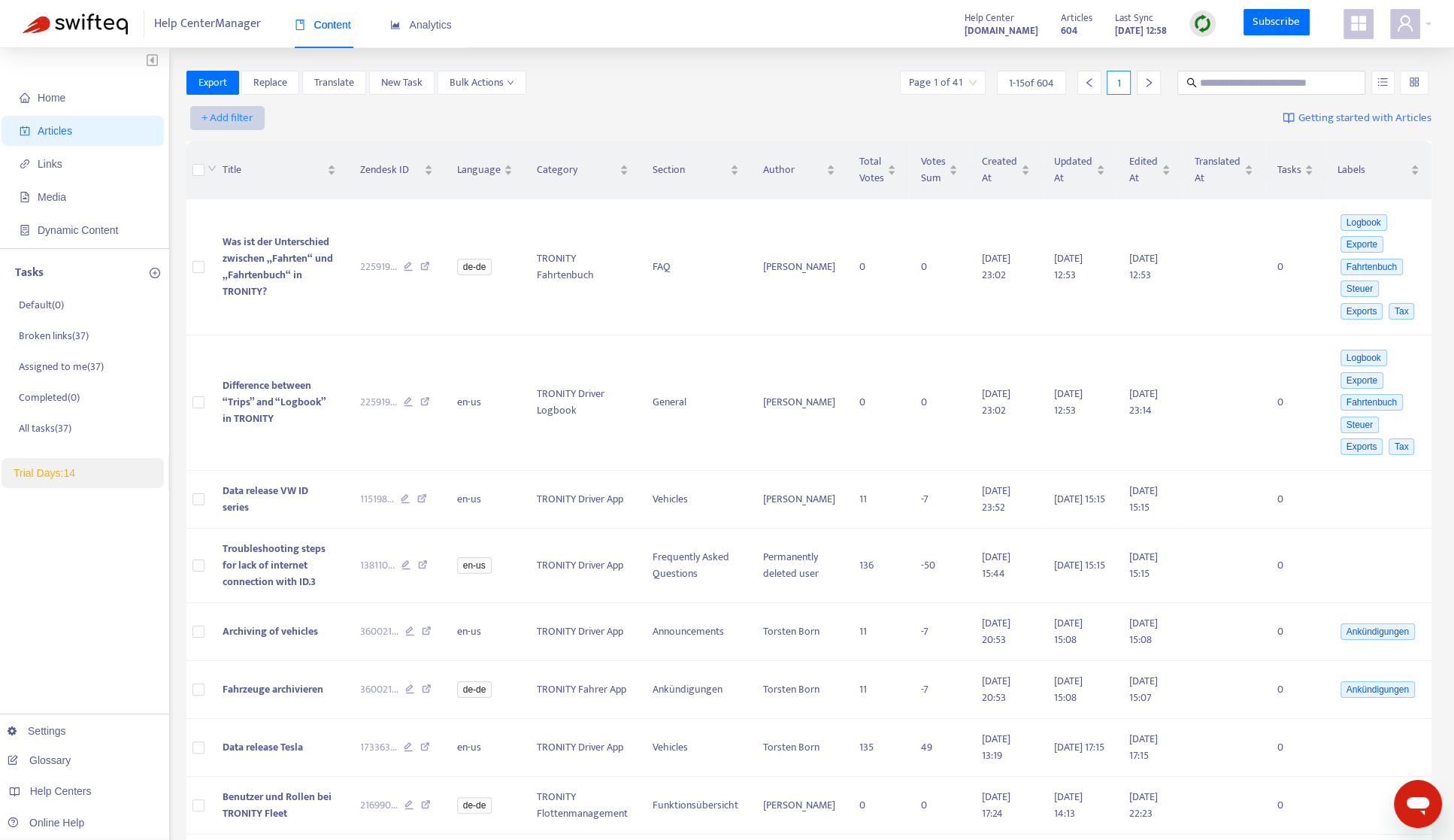
click at [239, 115] on span "+ Add filter" at bounding box center [227, 118] width 52 height 18
click at [243, 316] on span "Draft" at bounding box center [249, 317] width 94 height 17
click at [283, 118] on input "search" at bounding box center [243, 118] width 95 height 23
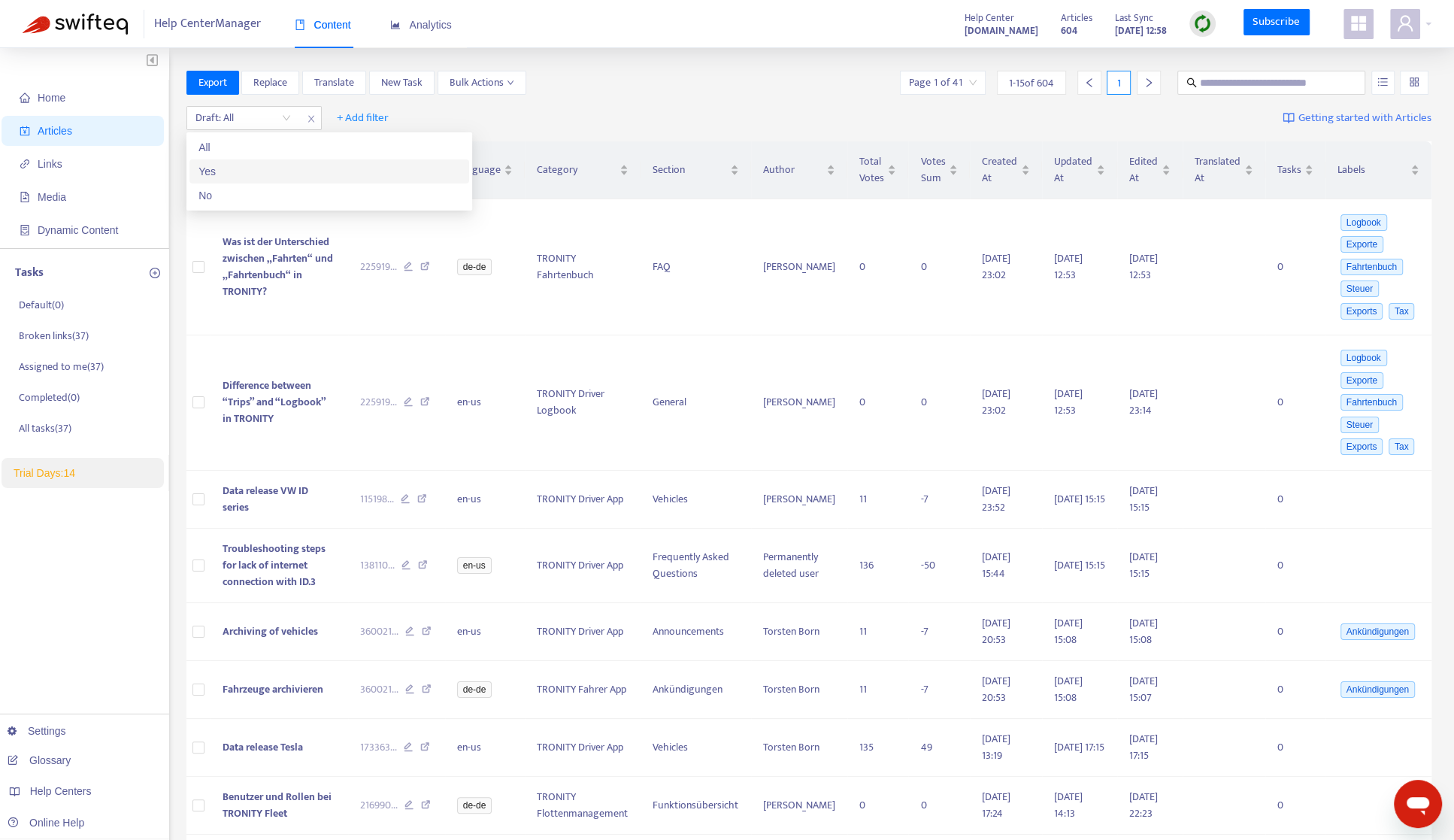
click at [269, 170] on div "Yes" at bounding box center [329, 171] width 262 height 17
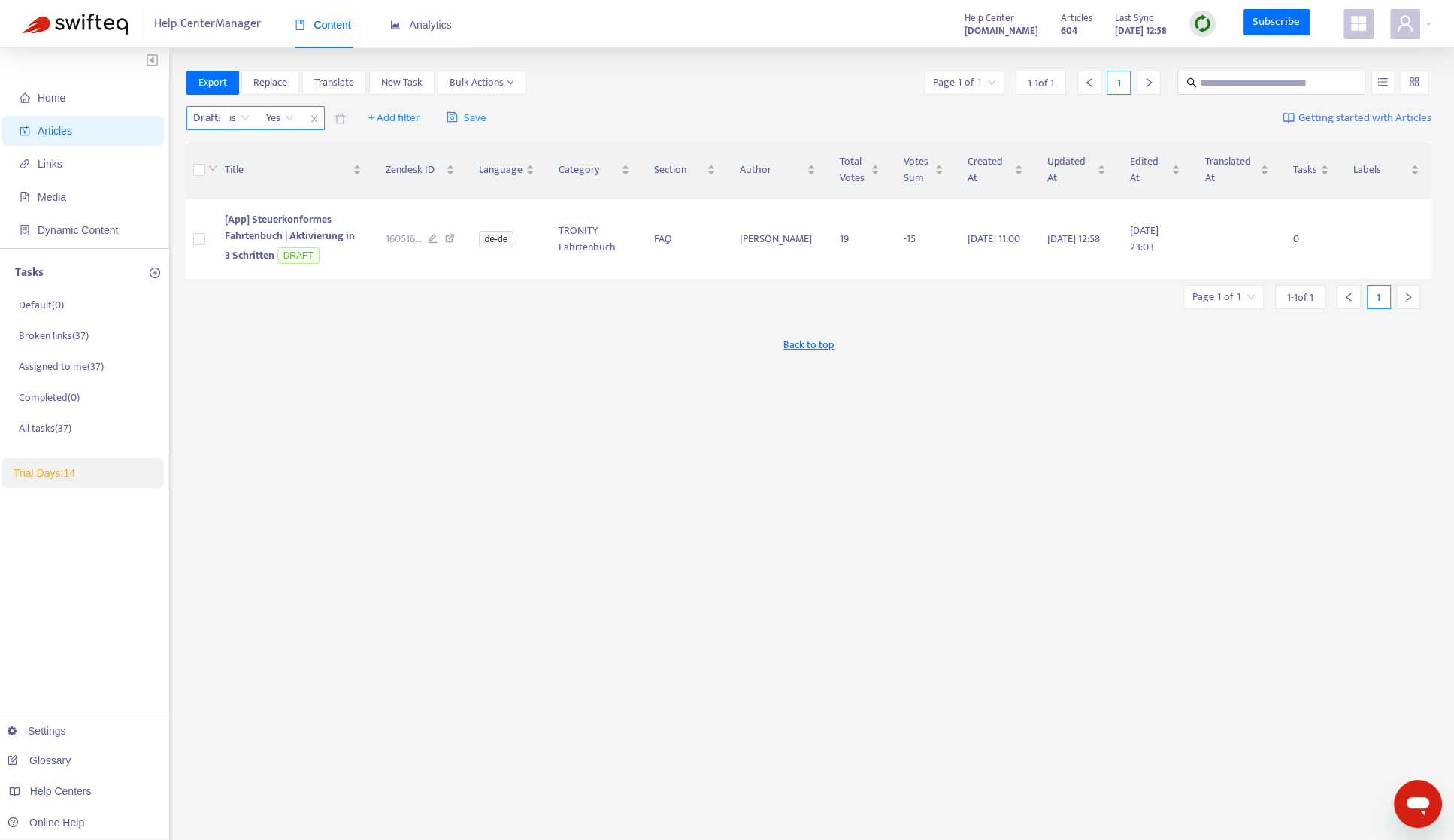
click at [313, 118] on icon "close" at bounding box center [313, 119] width 6 height 7
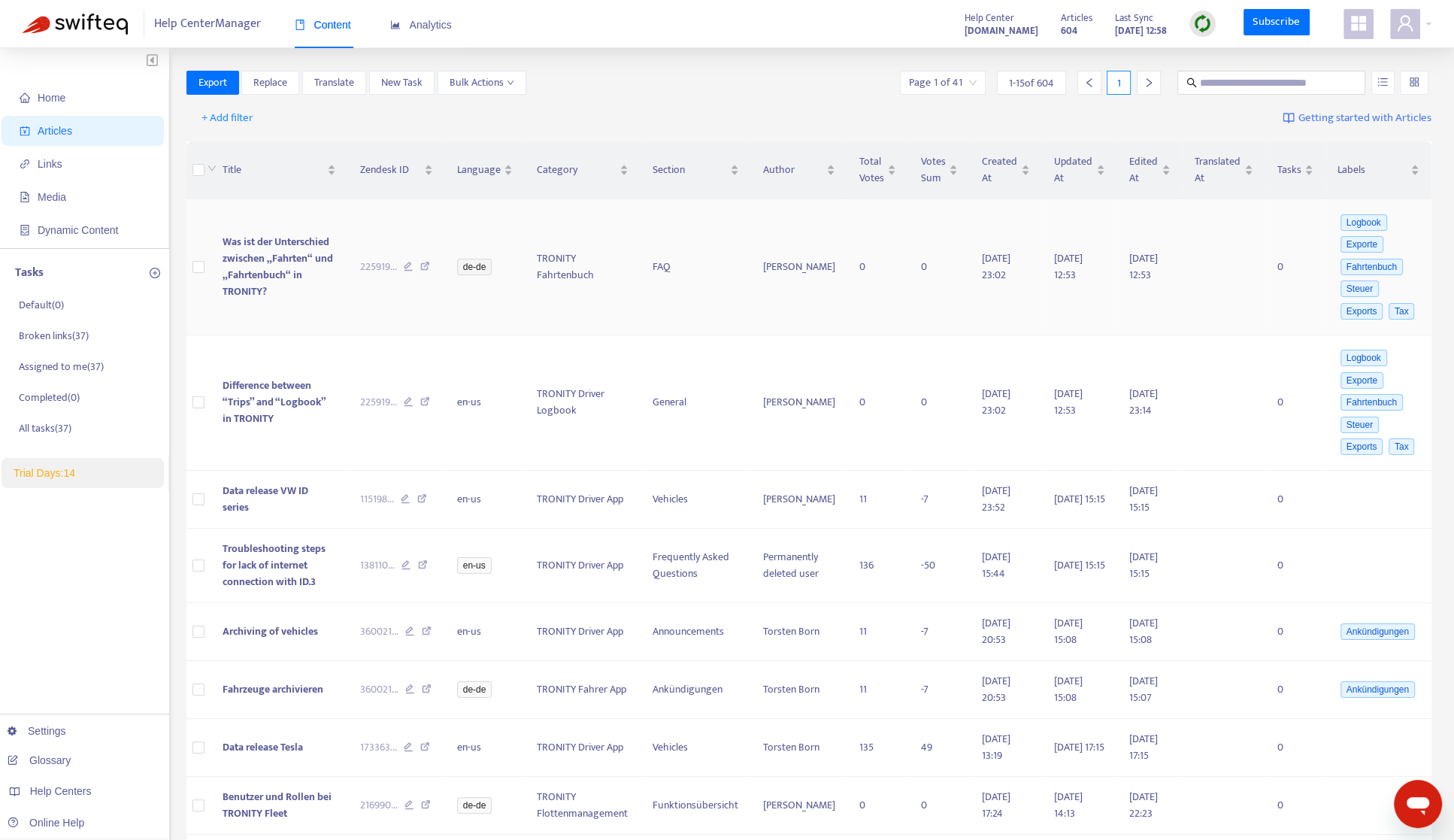
click at [260, 245] on span "Was ist der Unterschied zwischen „Fahrten“ und „Fahrtenbuch“ in TRONITY?" at bounding box center [278, 266] width 110 height 67
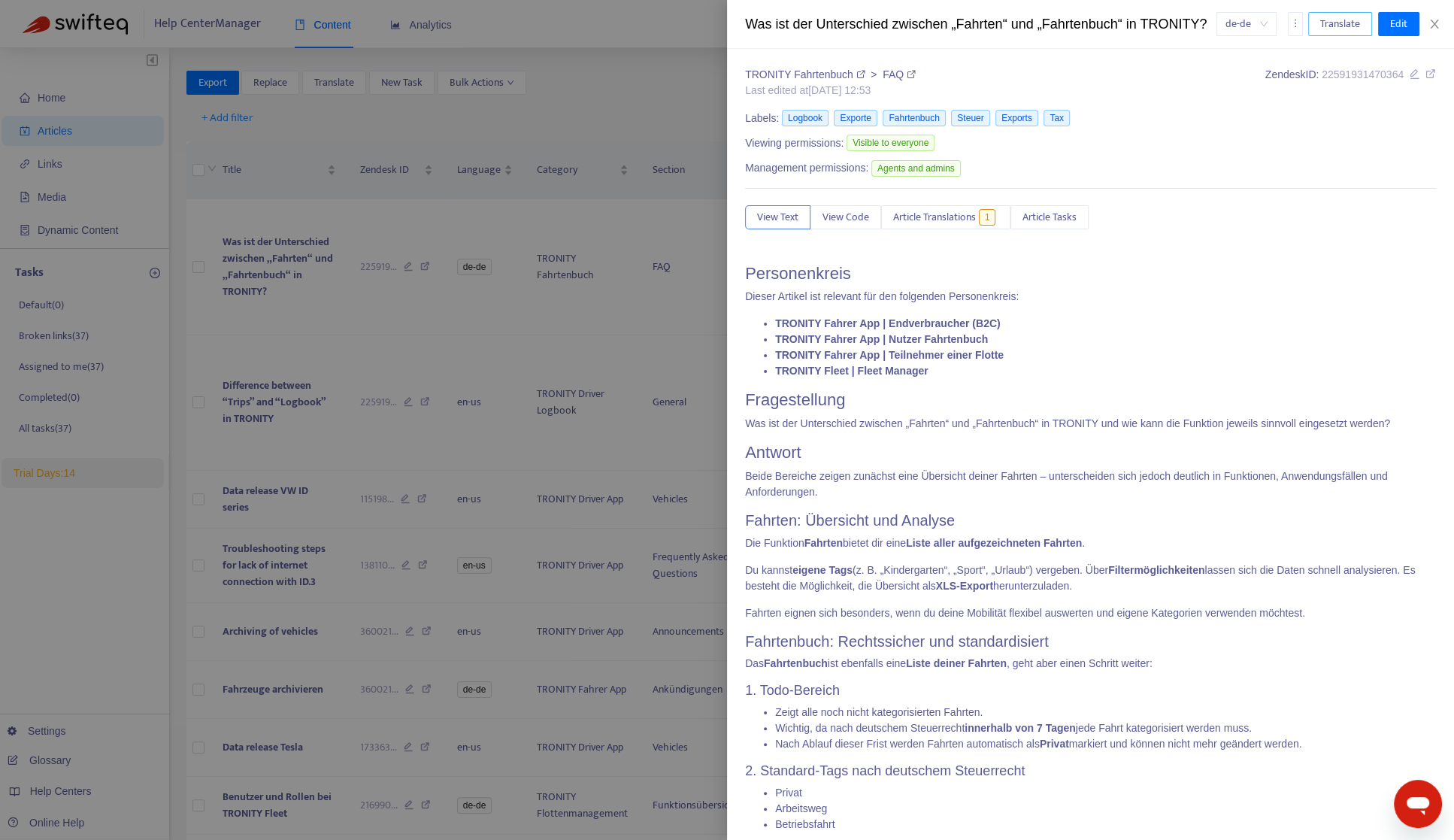
click at [1162, 30] on span "Translate" at bounding box center [1340, 24] width 40 height 17
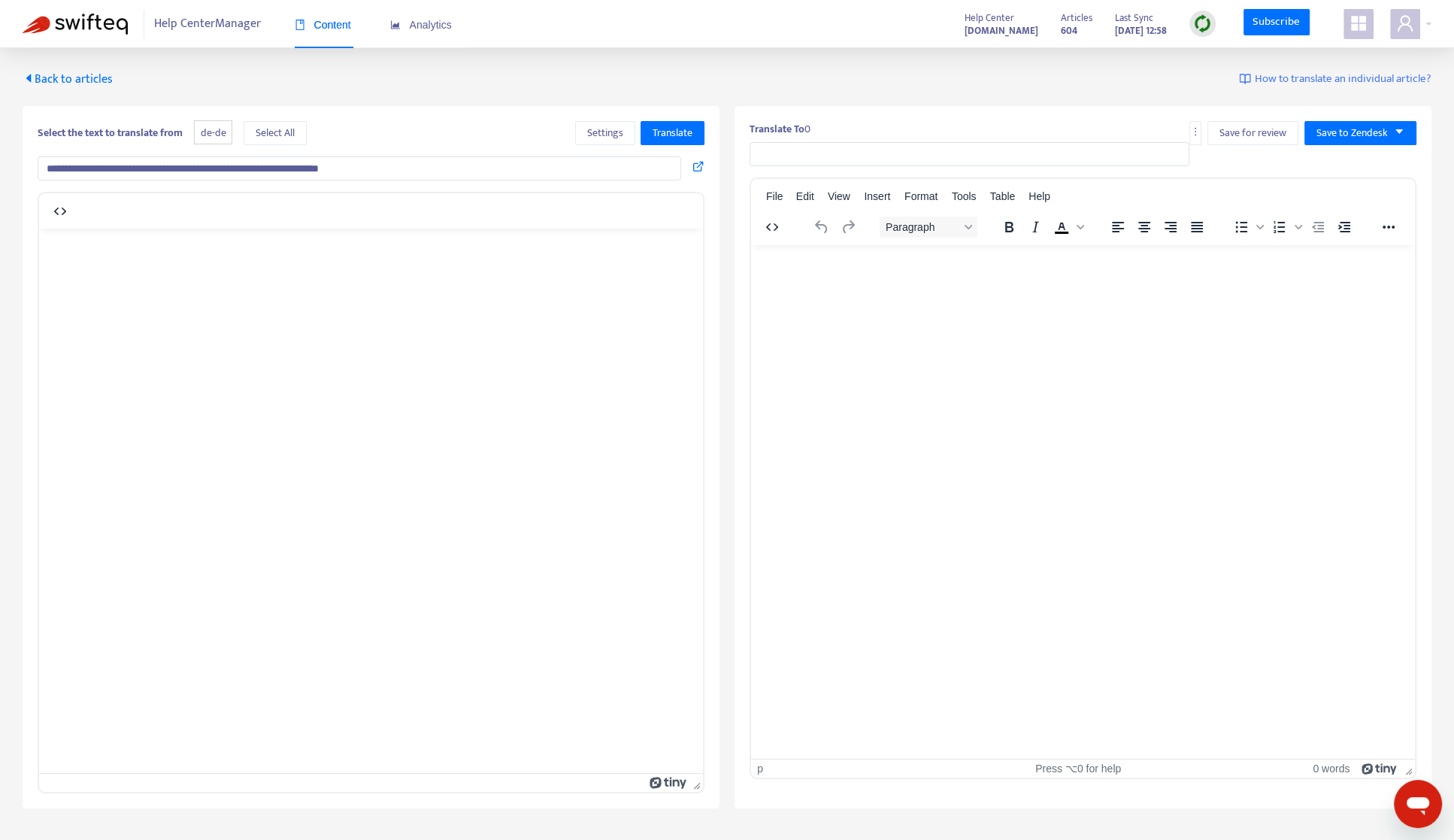
type input "**********"
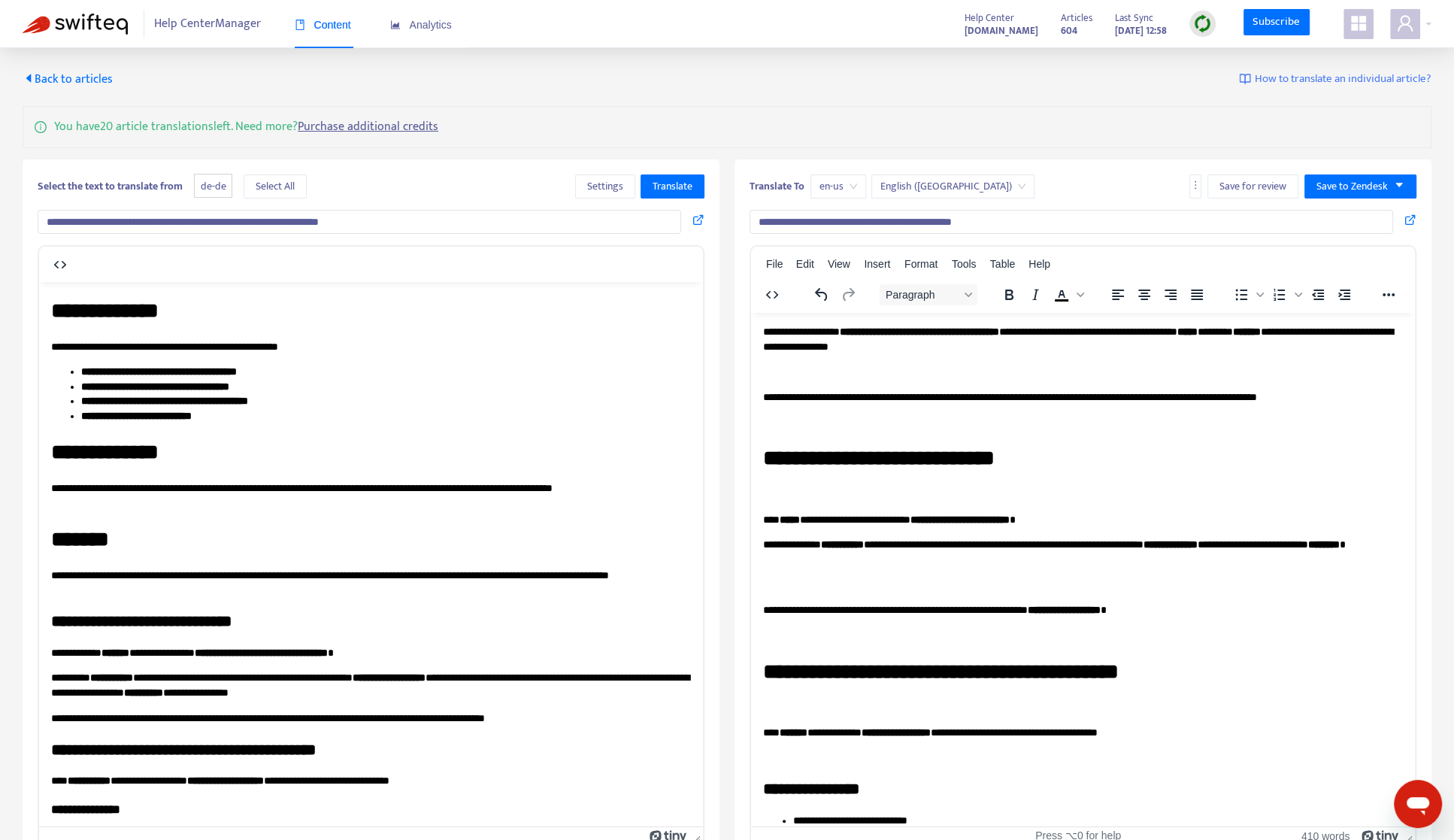
click at [103, 81] on span "Back to articles" at bounding box center [68, 80] width 90 height 21
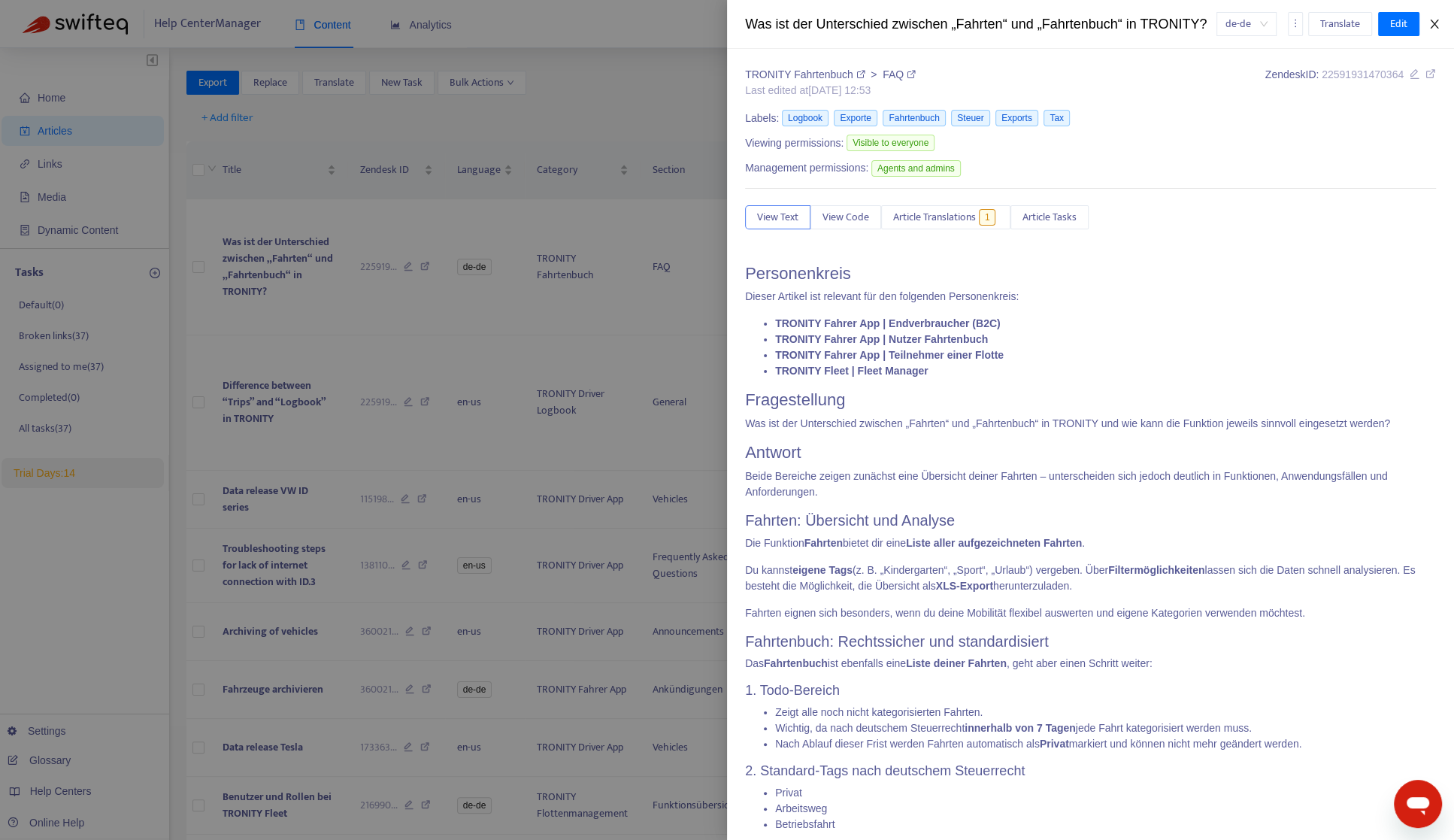
click at [1162, 30] on icon "close" at bounding box center [1434, 24] width 12 height 12
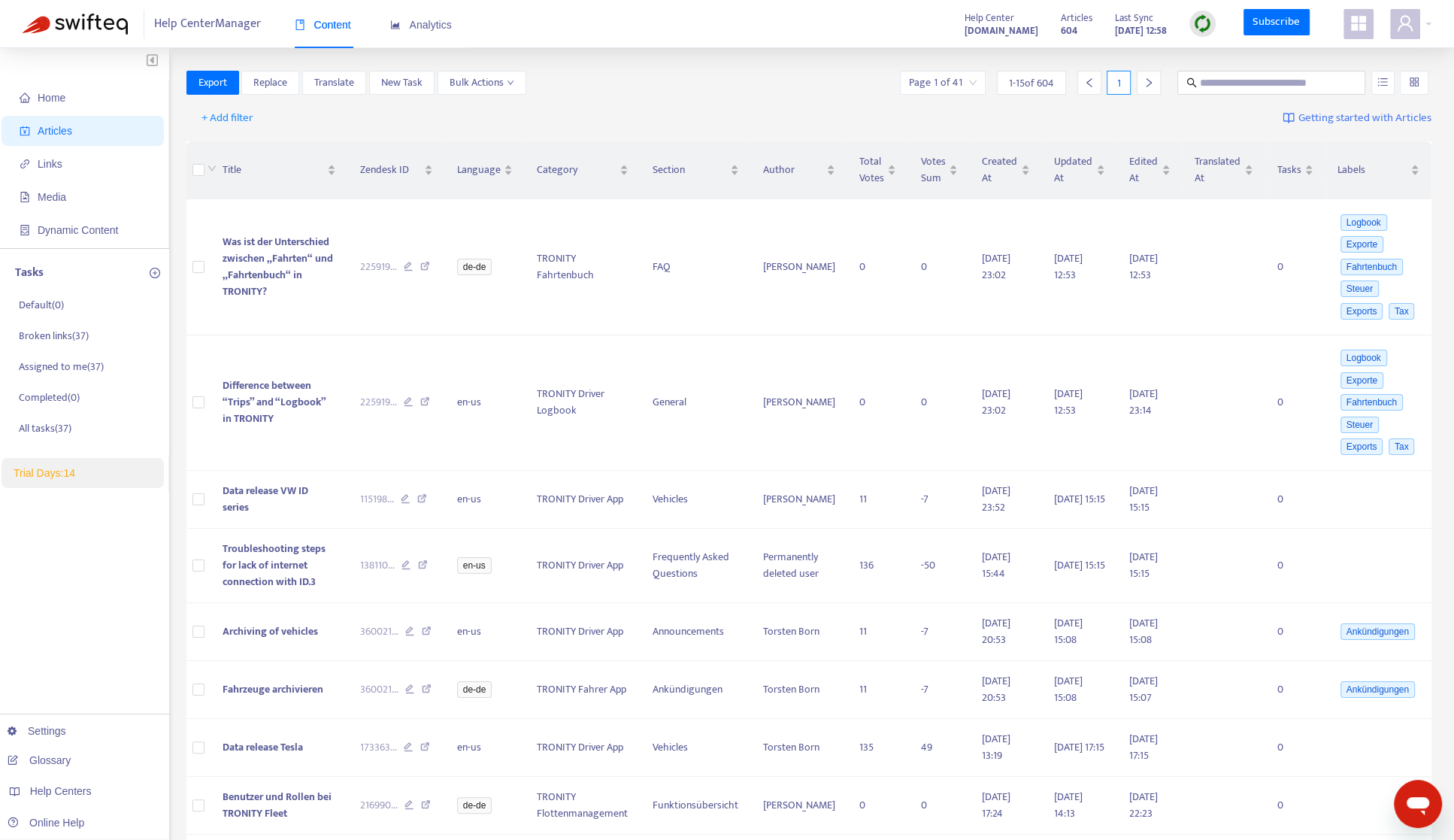
click at [1162, 15] on img at bounding box center [1203, 24] width 19 height 19
click at [1162, 52] on link "Quick Sync" at bounding box center [1236, 55] width 64 height 17
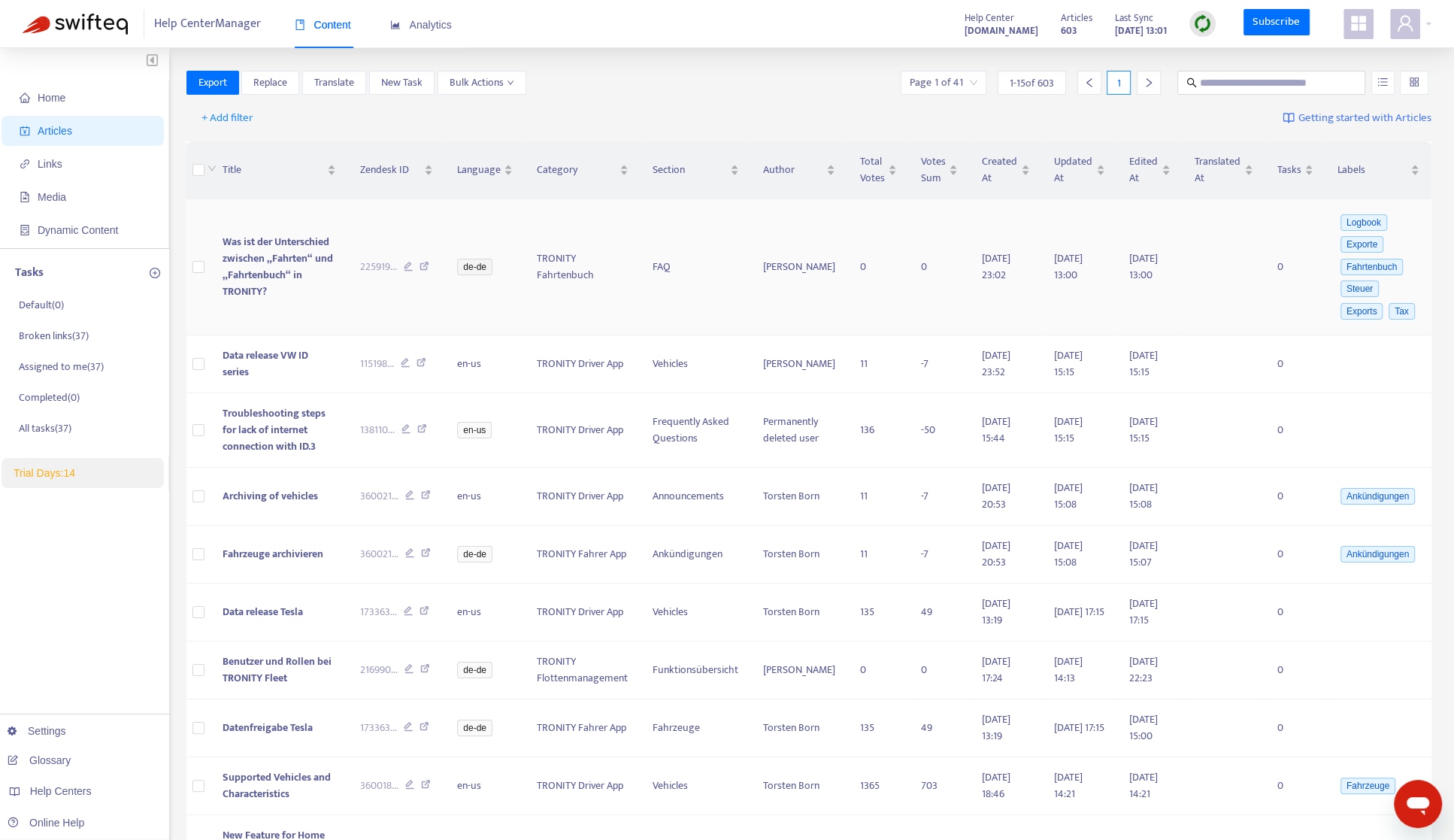
click at [248, 252] on span "Was ist der Unterschied zwischen „Fahrten“ und „Fahrtenbuch“ in TRONITY?" at bounding box center [278, 266] width 110 height 67
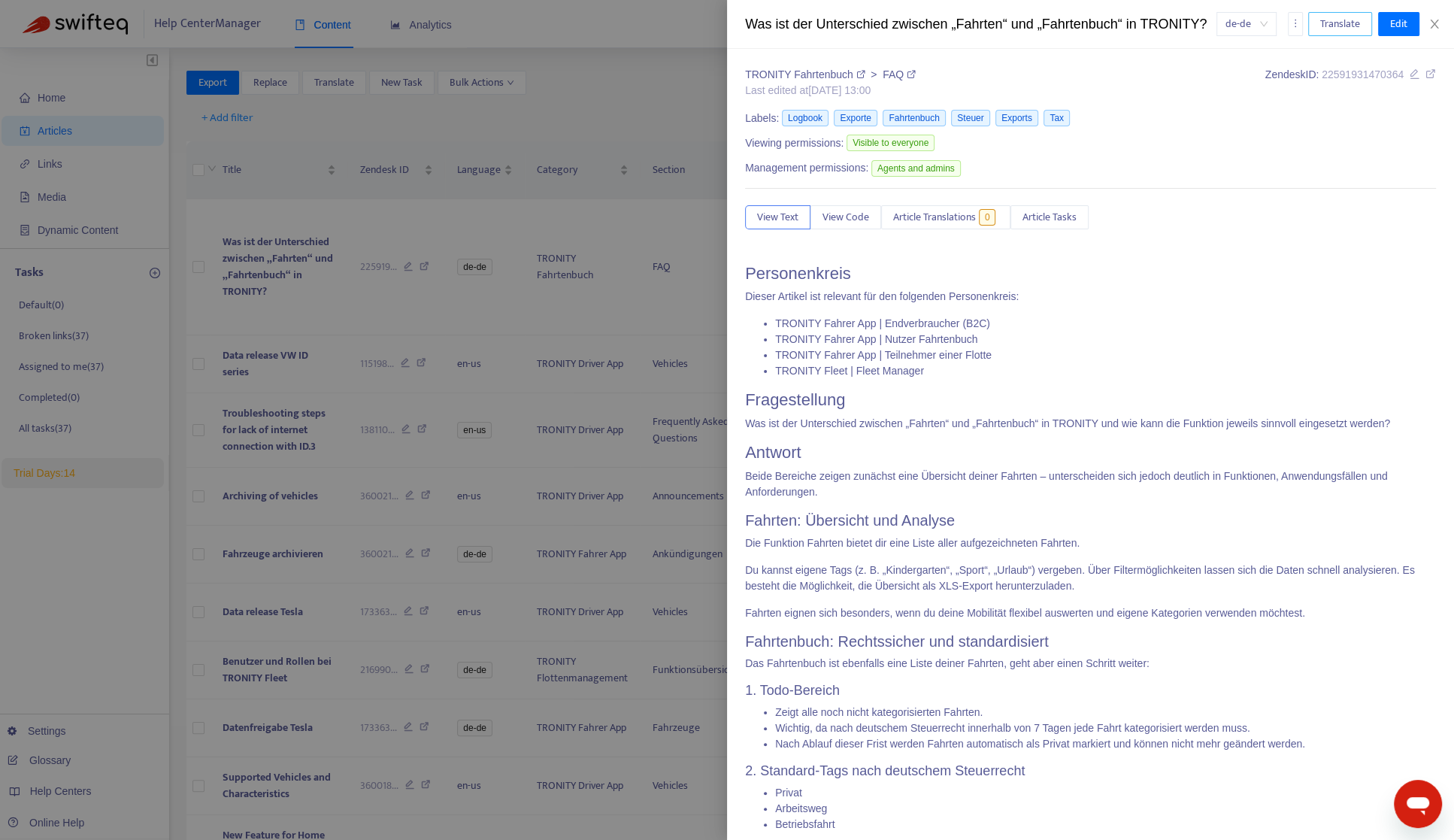
click at [1162, 27] on span "Translate" at bounding box center [1340, 24] width 40 height 17
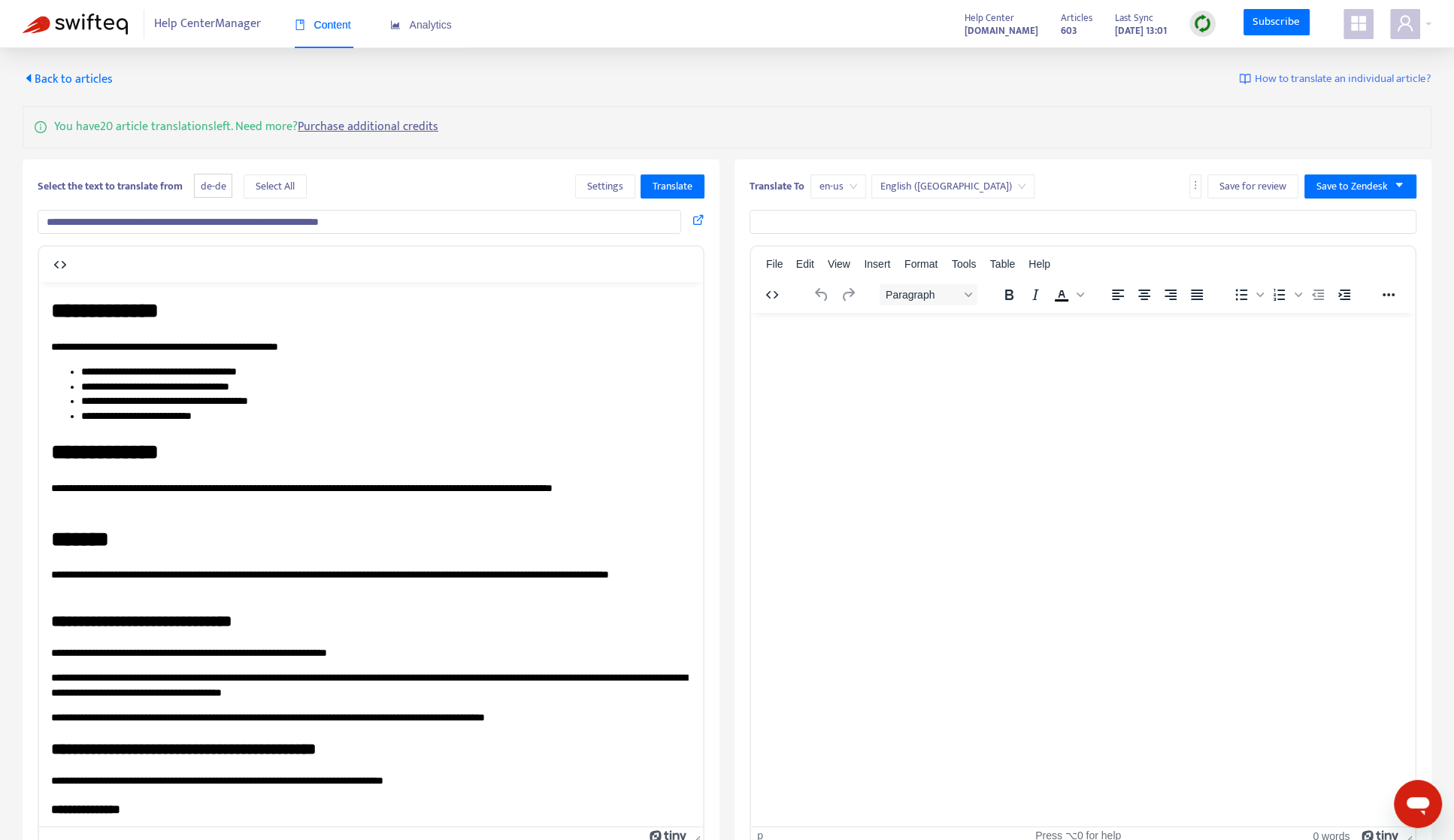
click at [822, 191] on span "en-us" at bounding box center [839, 186] width 38 height 23
click at [999, 183] on div "Translate To en-us English ([GEOGRAPHIC_DATA]) Save for review Save to Zendesk" at bounding box center [1083, 189] width 667 height 30
click at [682, 180] on span "Translate" at bounding box center [673, 186] width 40 height 17
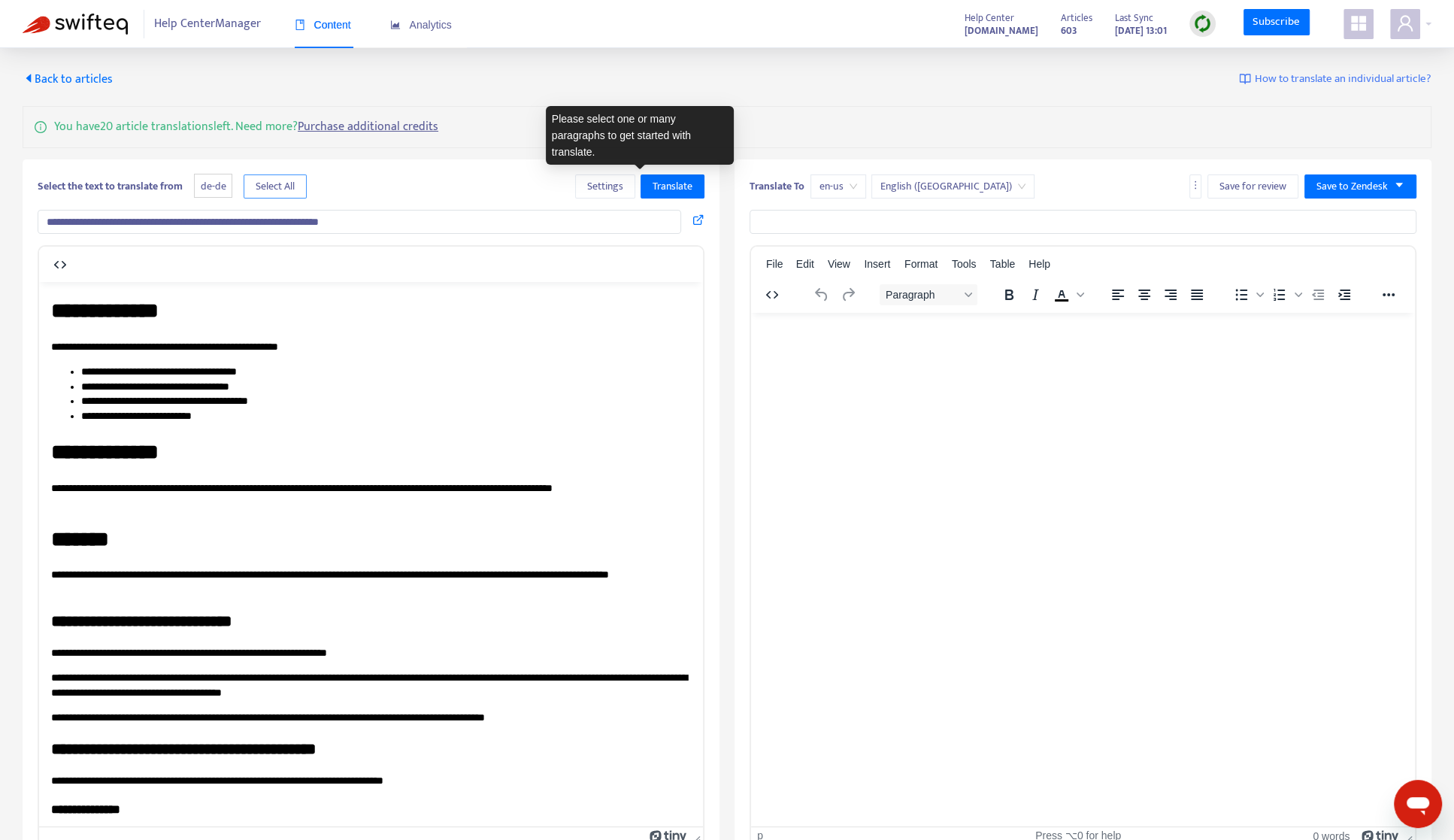
click at [301, 192] on button "Select All" at bounding box center [275, 186] width 63 height 24
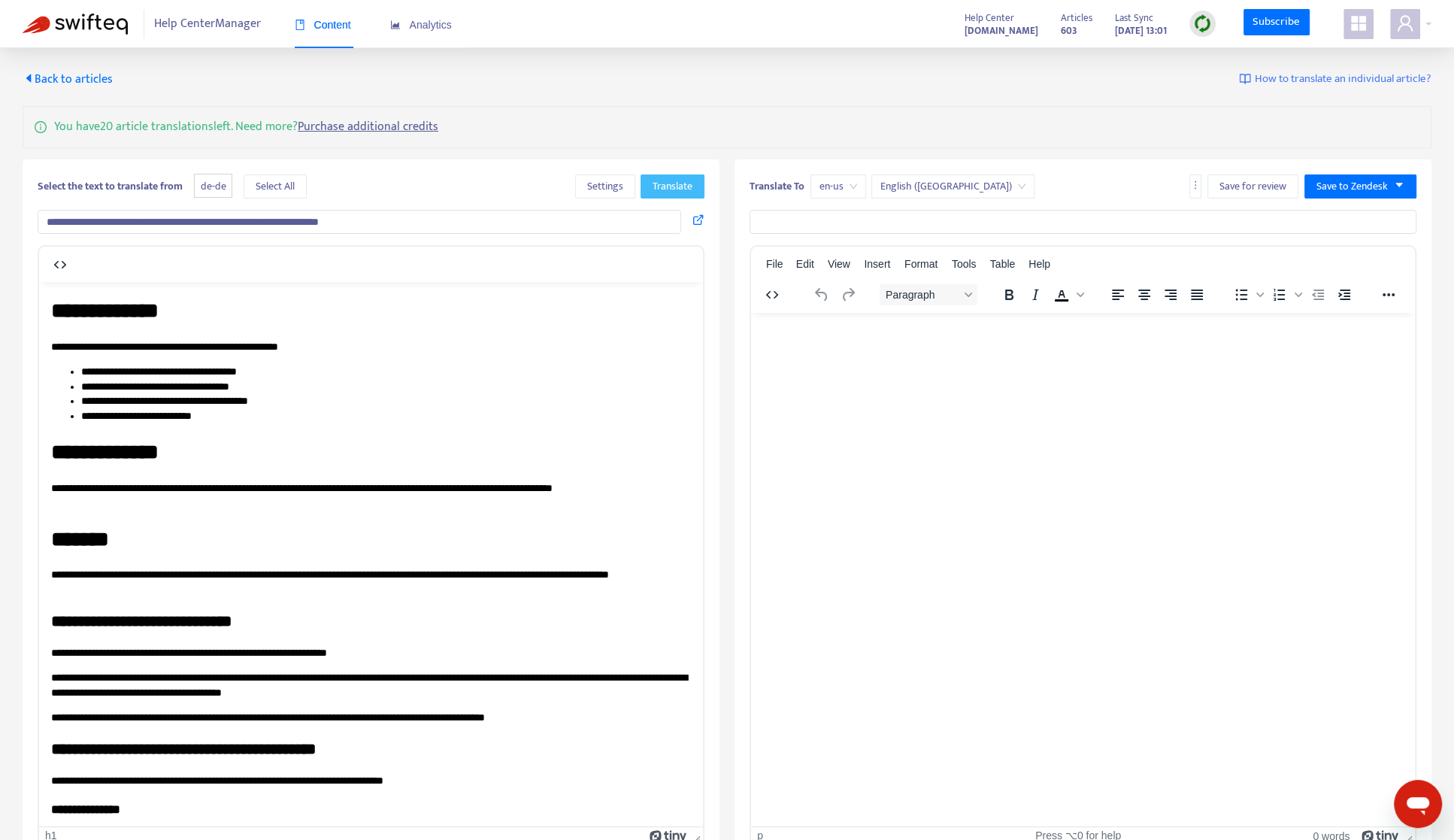
click at [676, 196] on button "Translate" at bounding box center [673, 186] width 64 height 24
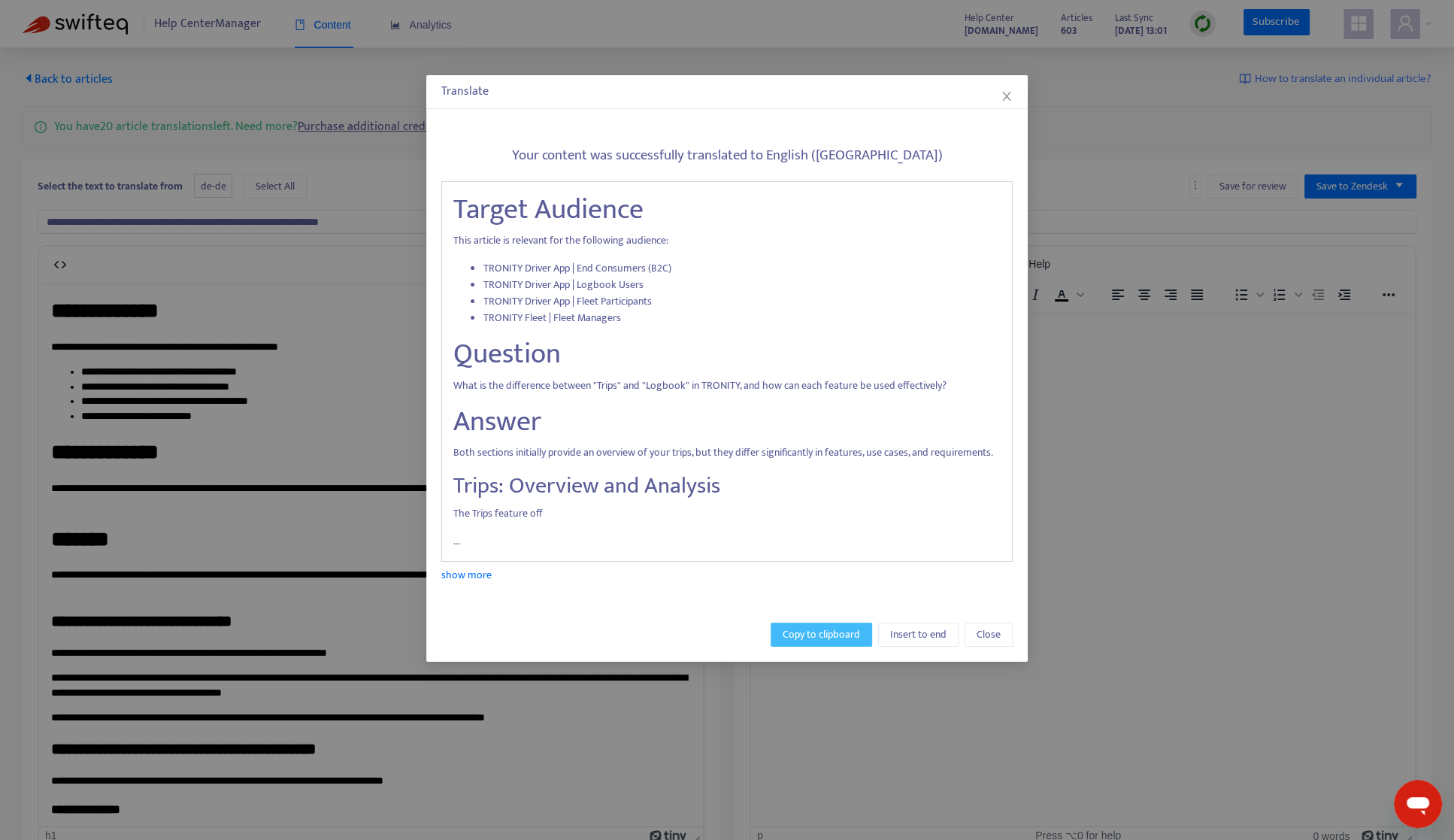
click at [811, 634] on span "Copy to clipboard" at bounding box center [822, 635] width 77 height 17
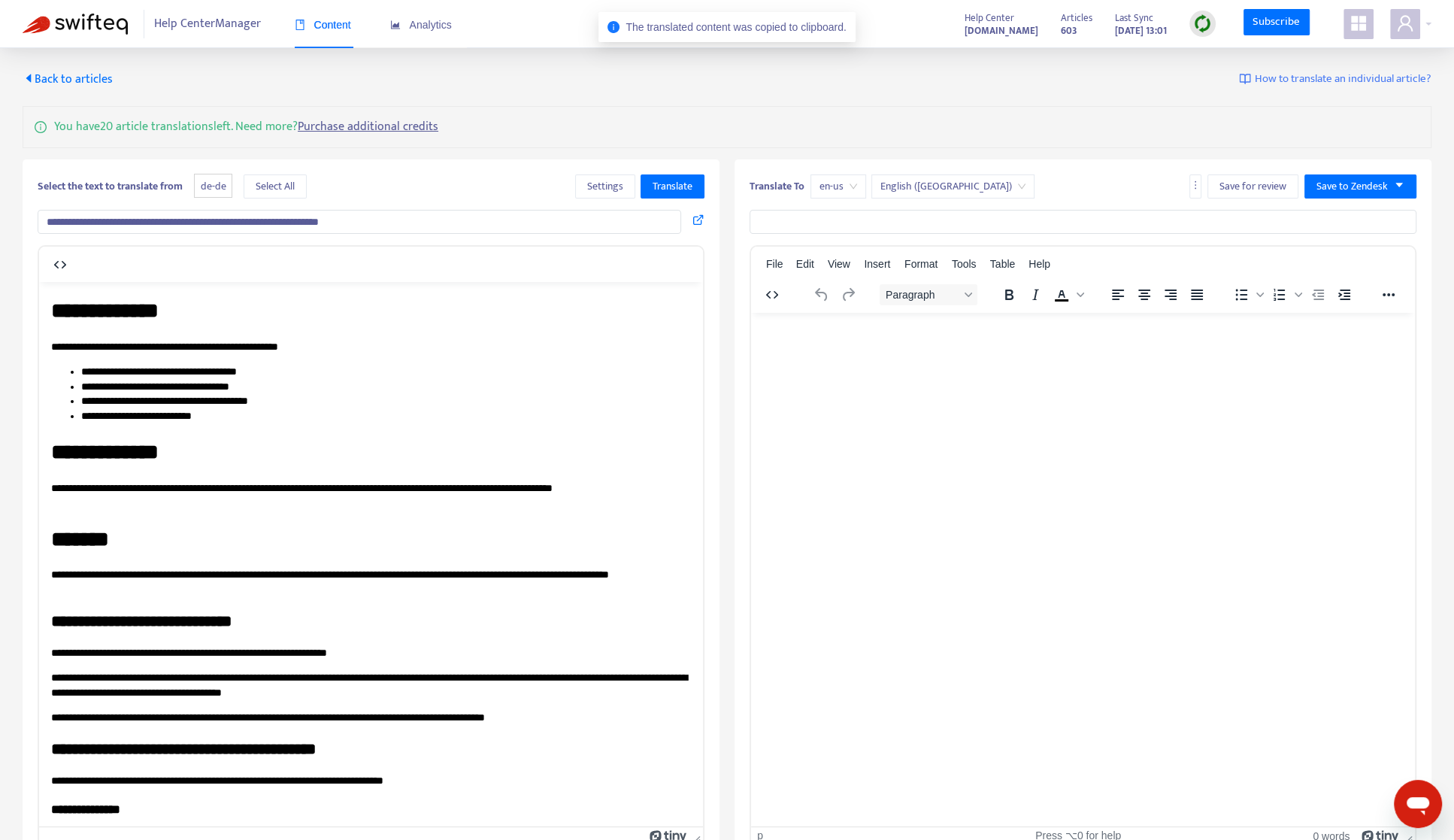
click at [881, 351] on html at bounding box center [1083, 332] width 664 height 40
click at [1162, 192] on button "button" at bounding box center [1195, 186] width 12 height 24
click at [1098, 351] on html at bounding box center [1083, 332] width 664 height 40
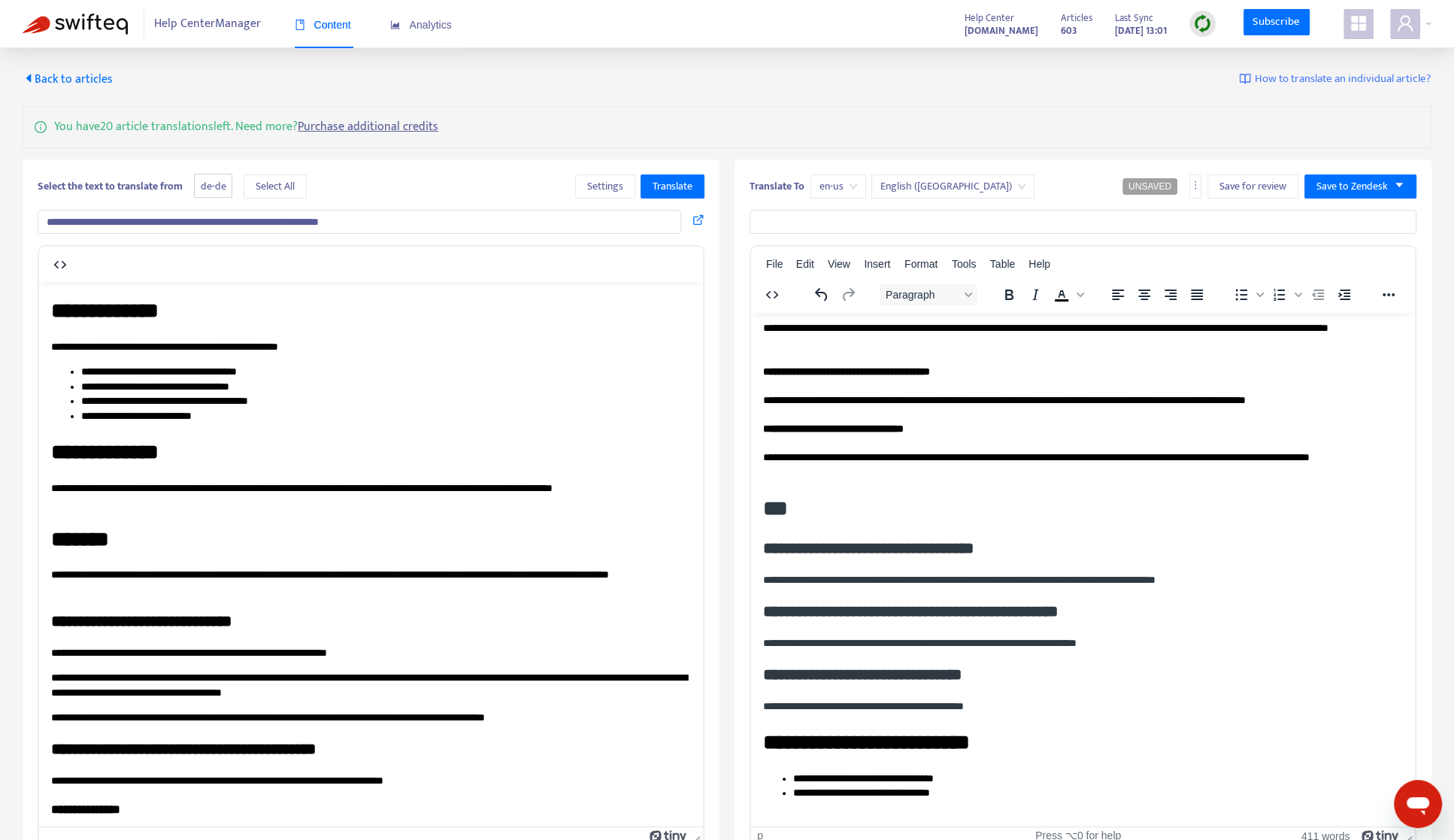
click at [1061, 429] on h4 "**********" at bounding box center [1083, 428] width 640 height 15
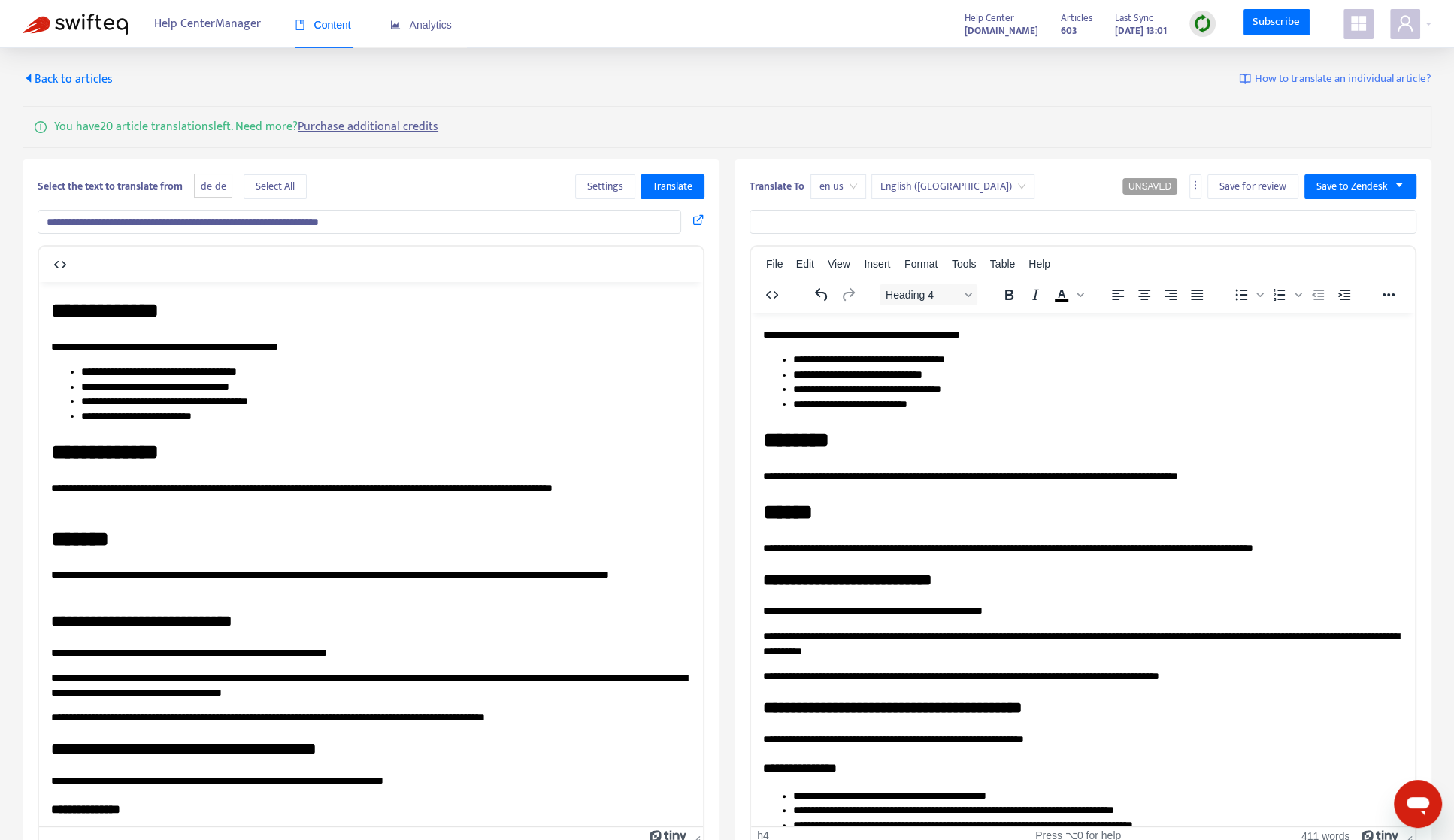
scroll to position [0, 0]
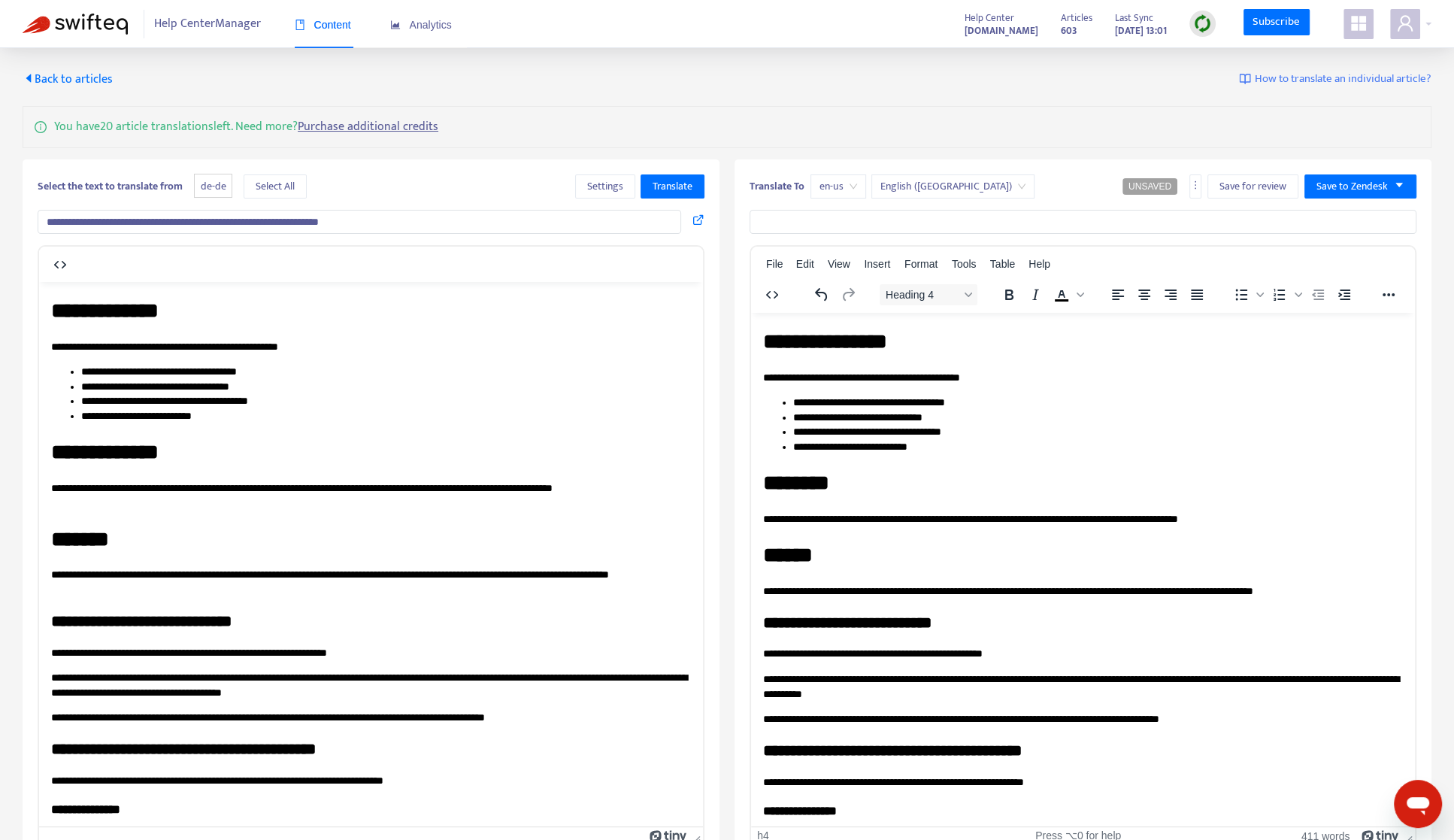
click at [587, 369] on li "**********" at bounding box center [386, 372] width 610 height 15
click at [437, 466] on h1 "**********" at bounding box center [371, 451] width 640 height 29
click at [1162, 182] on span "Save to Zendesk" at bounding box center [1352, 186] width 72 height 17
click at [552, 225] on input "**********" at bounding box center [360, 222] width 644 height 24
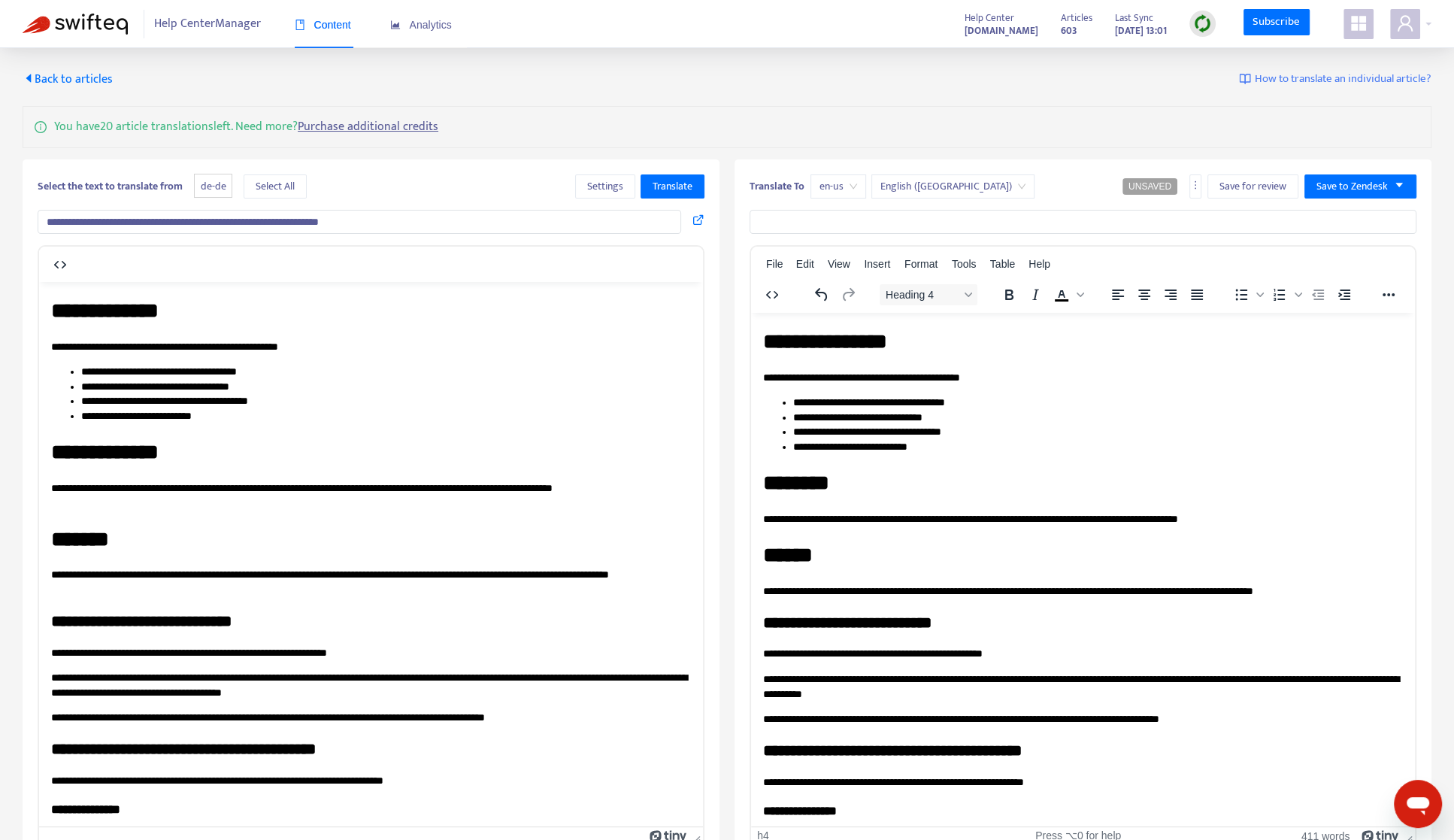
click at [552, 225] on input "**********" at bounding box center [360, 222] width 644 height 24
click at [685, 189] on span "Translate" at bounding box center [673, 186] width 40 height 17
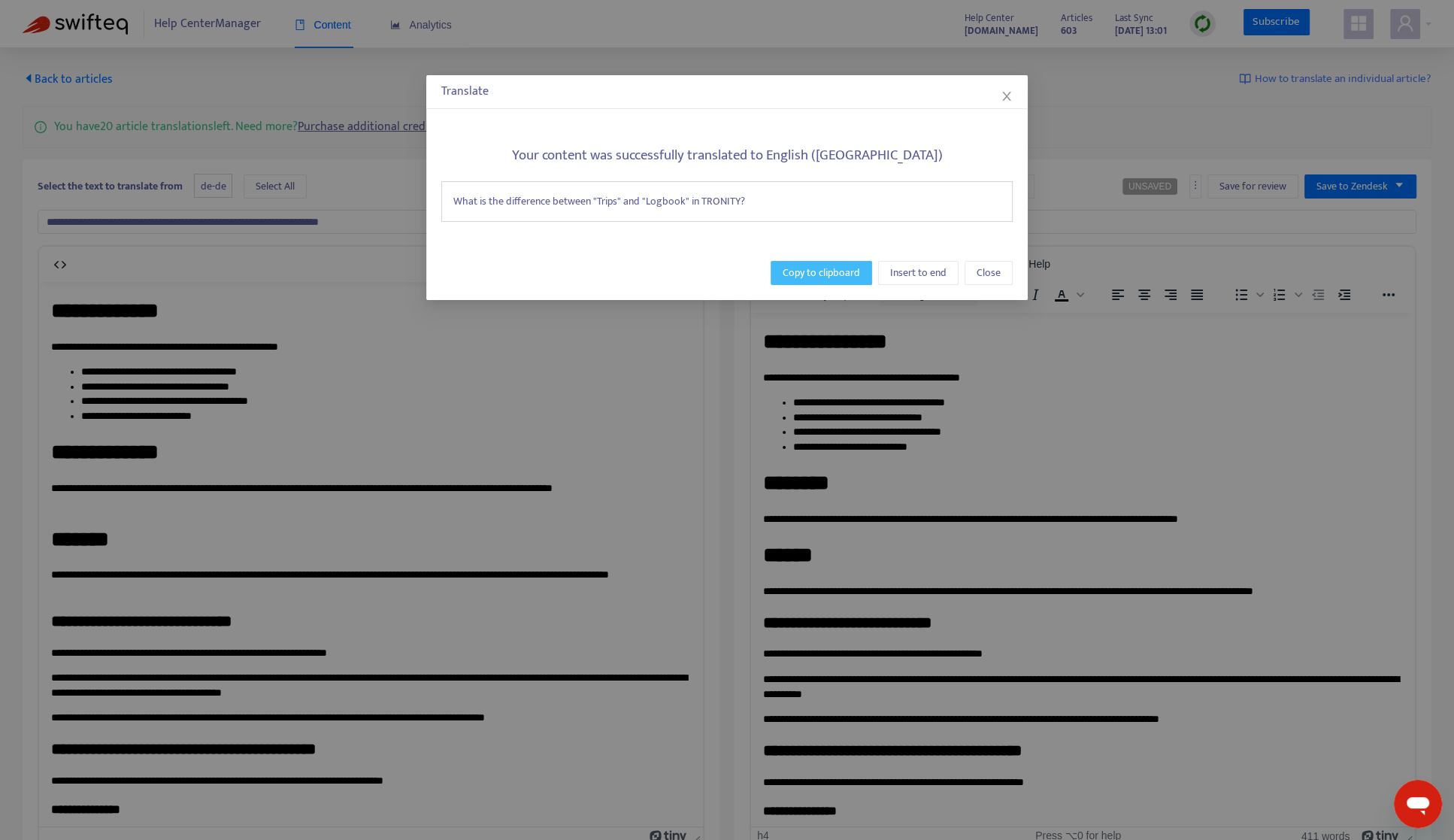
click at [785, 271] on span "Copy to clipboard" at bounding box center [822, 273] width 77 height 17
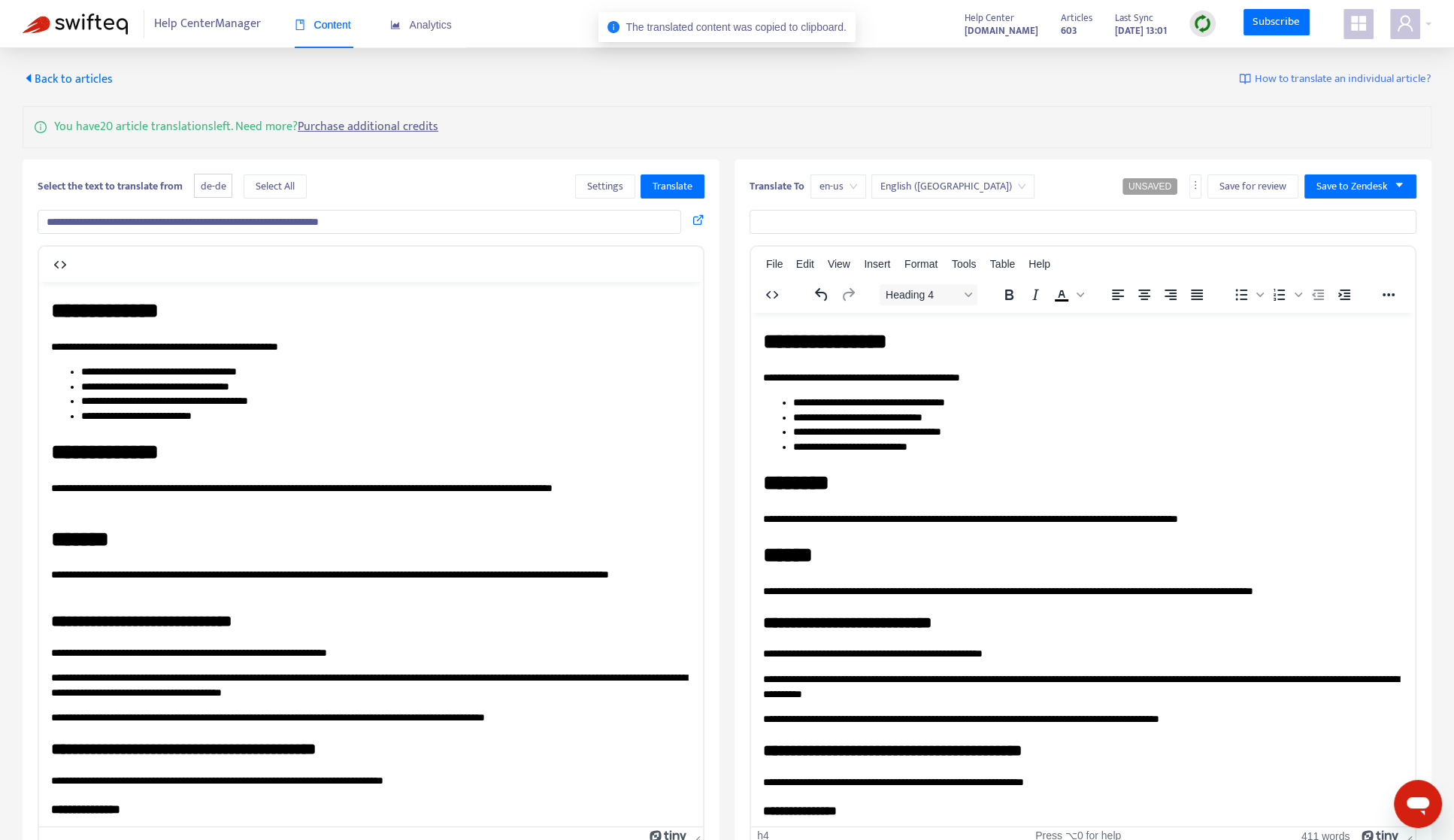
click at [837, 228] on input "text" at bounding box center [1083, 222] width 667 height 24
click at [839, 222] on input "text" at bounding box center [1083, 222] width 667 height 24
click at [466, 215] on input "**********" at bounding box center [360, 222] width 644 height 24
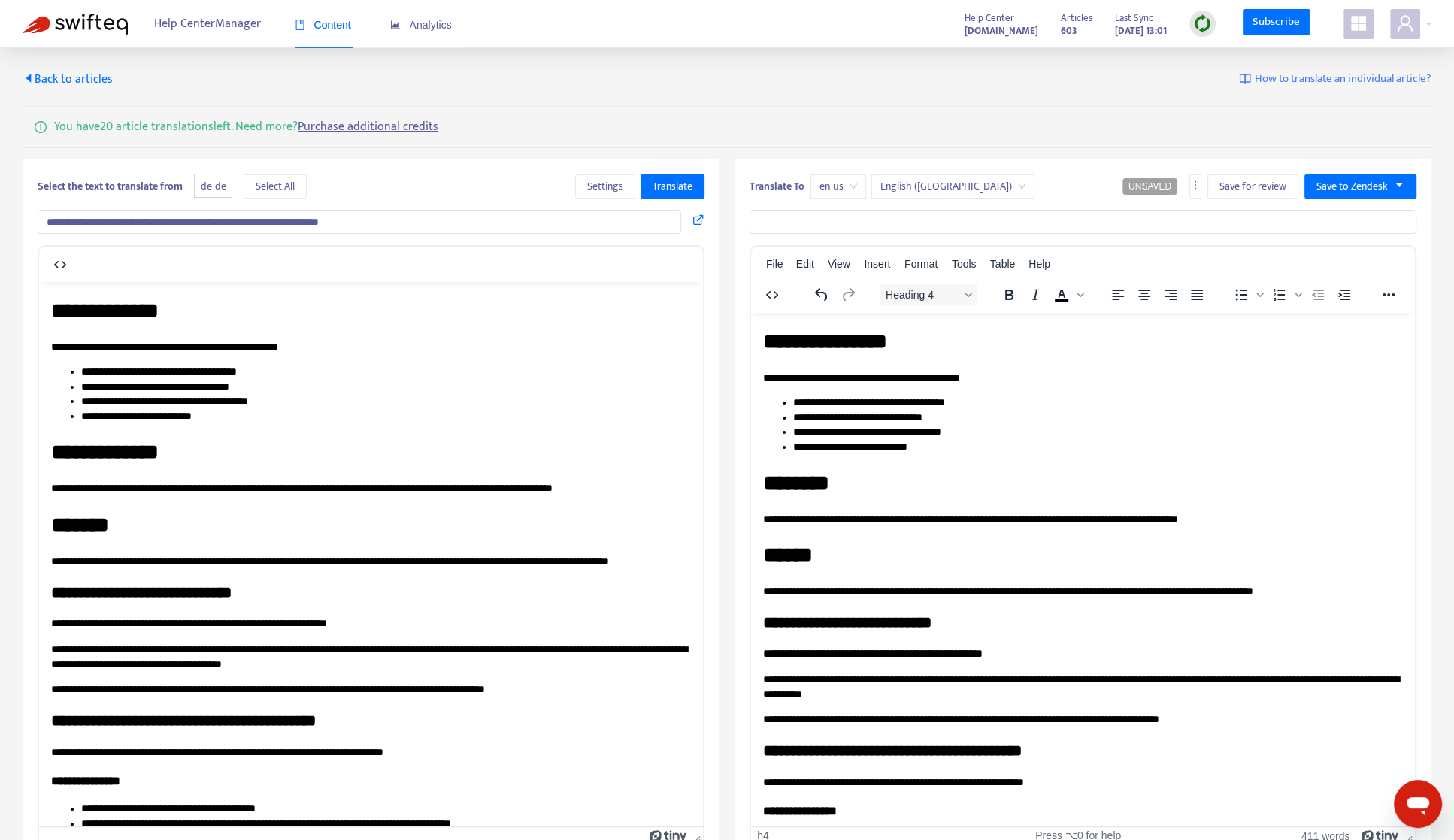
click at [466, 215] on input "**********" at bounding box center [360, 222] width 644 height 24
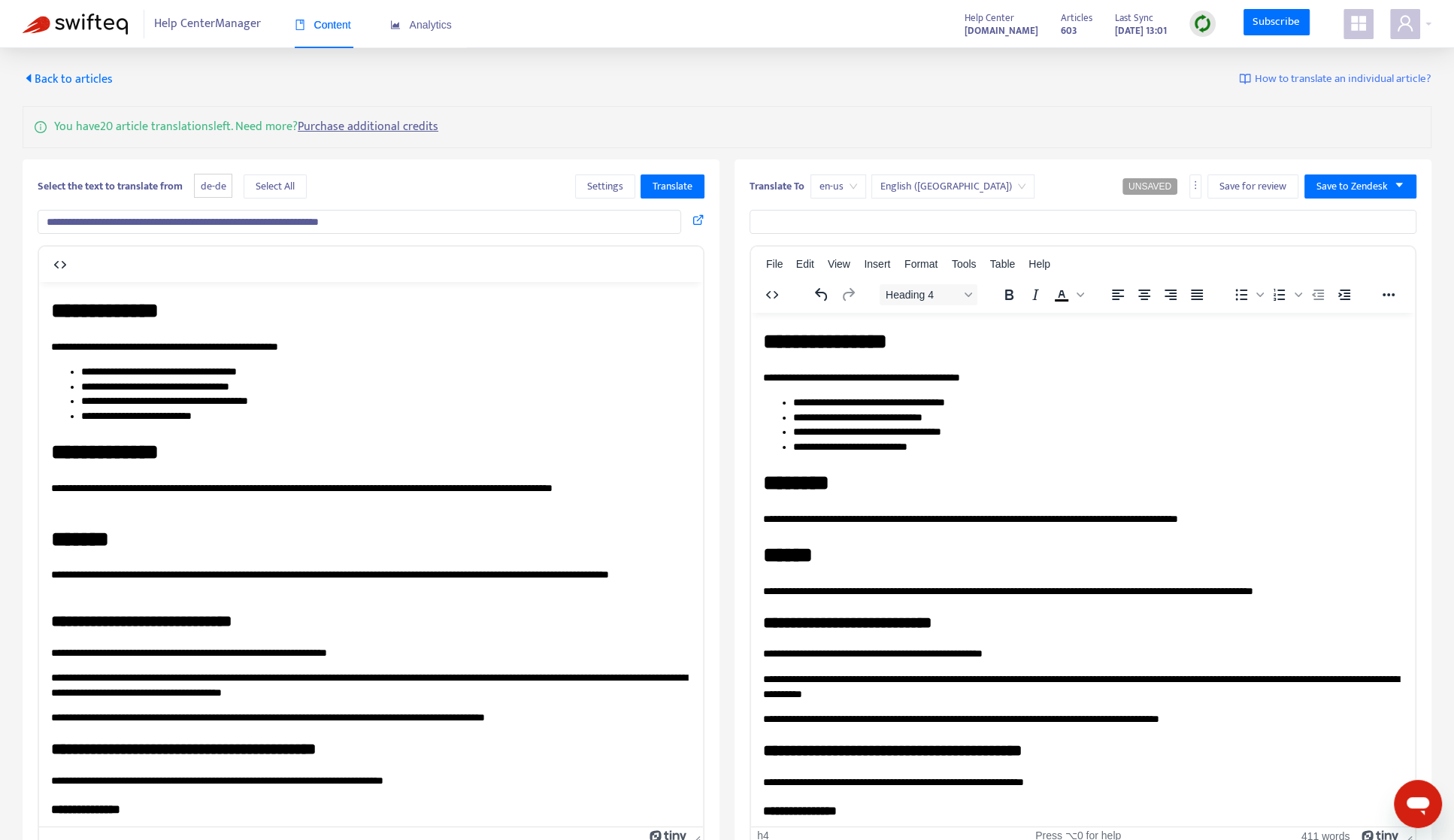
click at [466, 215] on input "**********" at bounding box center [360, 222] width 644 height 24
click at [656, 188] on span "Translate" at bounding box center [673, 186] width 40 height 17
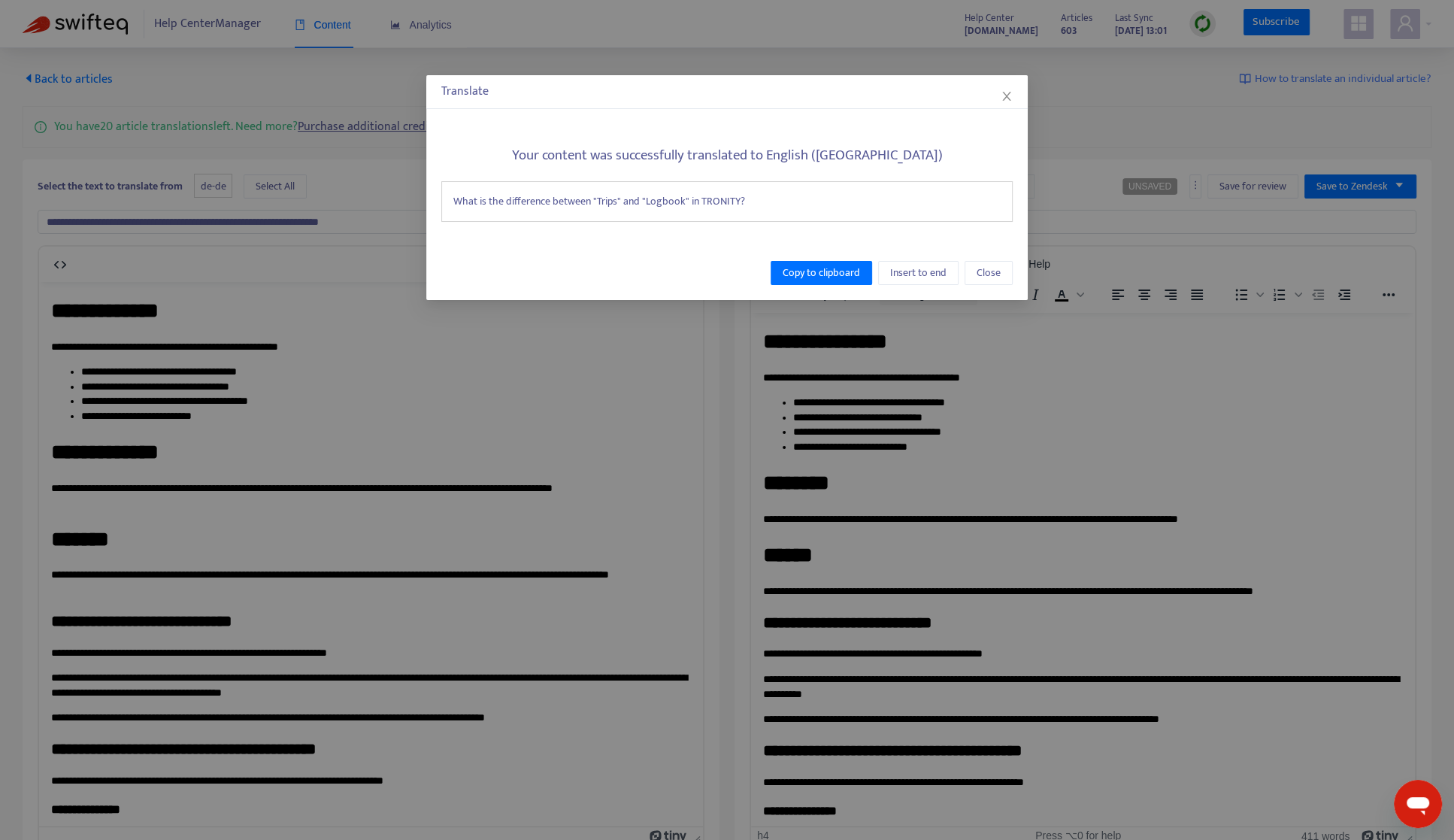
click at [659, 199] on div "What is the difference between "Trips" and "Logbook" in TRONITY?" at bounding box center [727, 201] width 571 height 40
copy div "What is the difference between "Trips" and "Logbook" in TRONITY?"
click at [974, 267] on button "Close" at bounding box center [988, 273] width 48 height 24
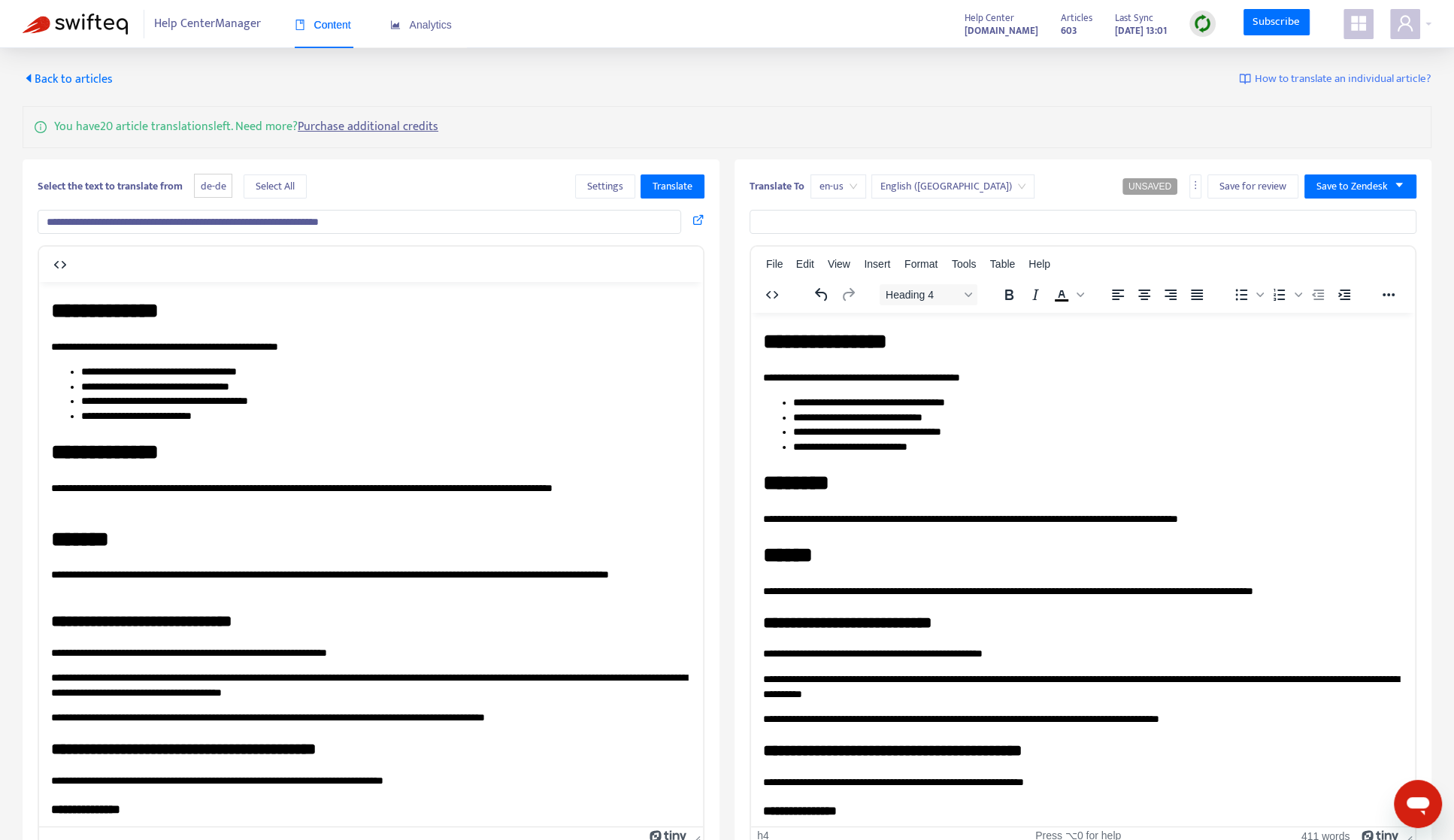
click at [958, 218] on input "text" at bounding box center [1083, 222] width 667 height 24
paste input "**********"
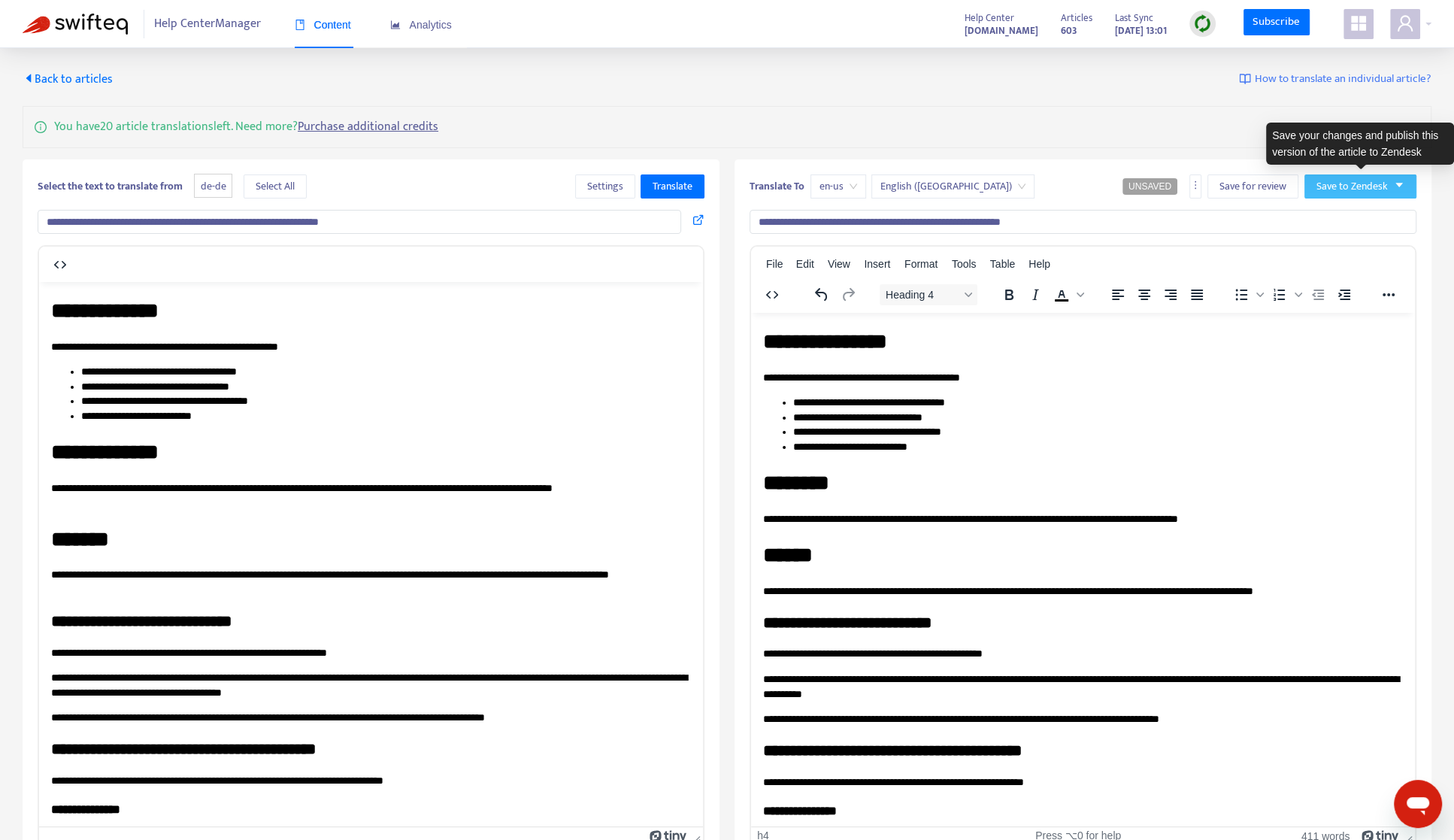
type input "**********"
click at [1162, 185] on button "Save to Zendesk" at bounding box center [1360, 186] width 112 height 24
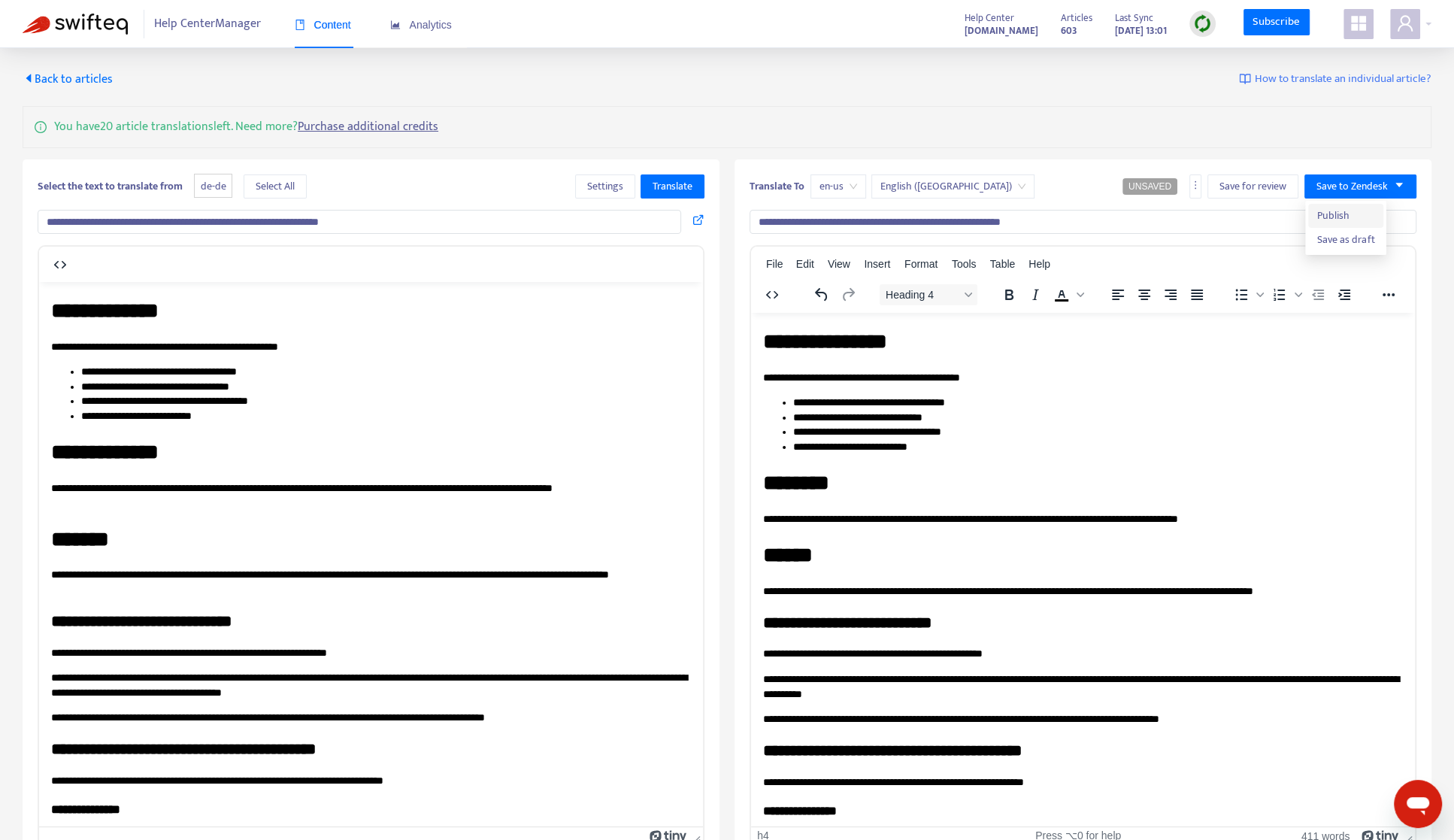
click at [1162, 210] on span "Publish" at bounding box center [1346, 216] width 57 height 17
